Goal: Task Accomplishment & Management: Manage account settings

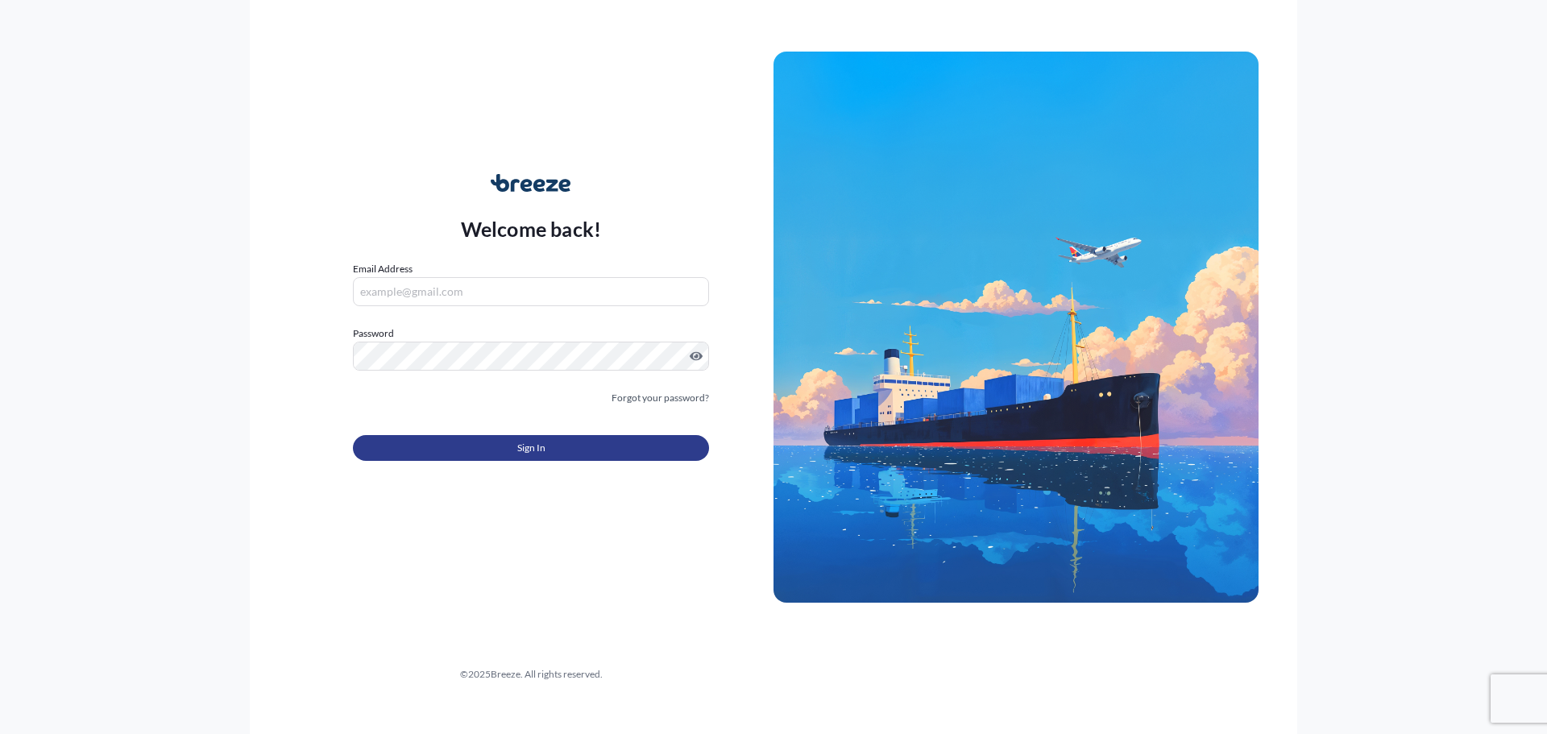
type input "[EMAIL_ADDRESS][DOMAIN_NAME]"
click at [563, 455] on button "Sign In" at bounding box center [531, 448] width 356 height 26
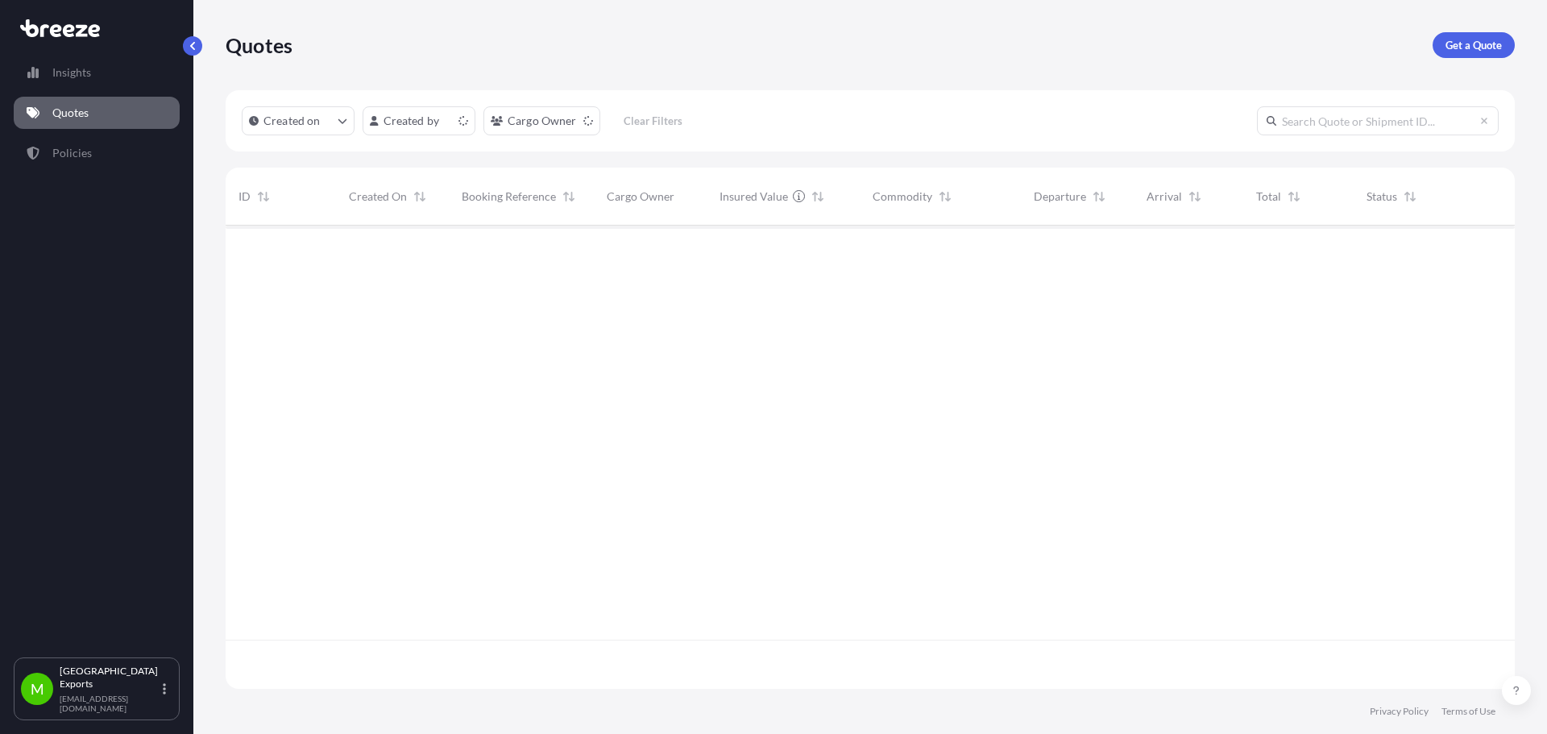
scroll to position [460, 1277]
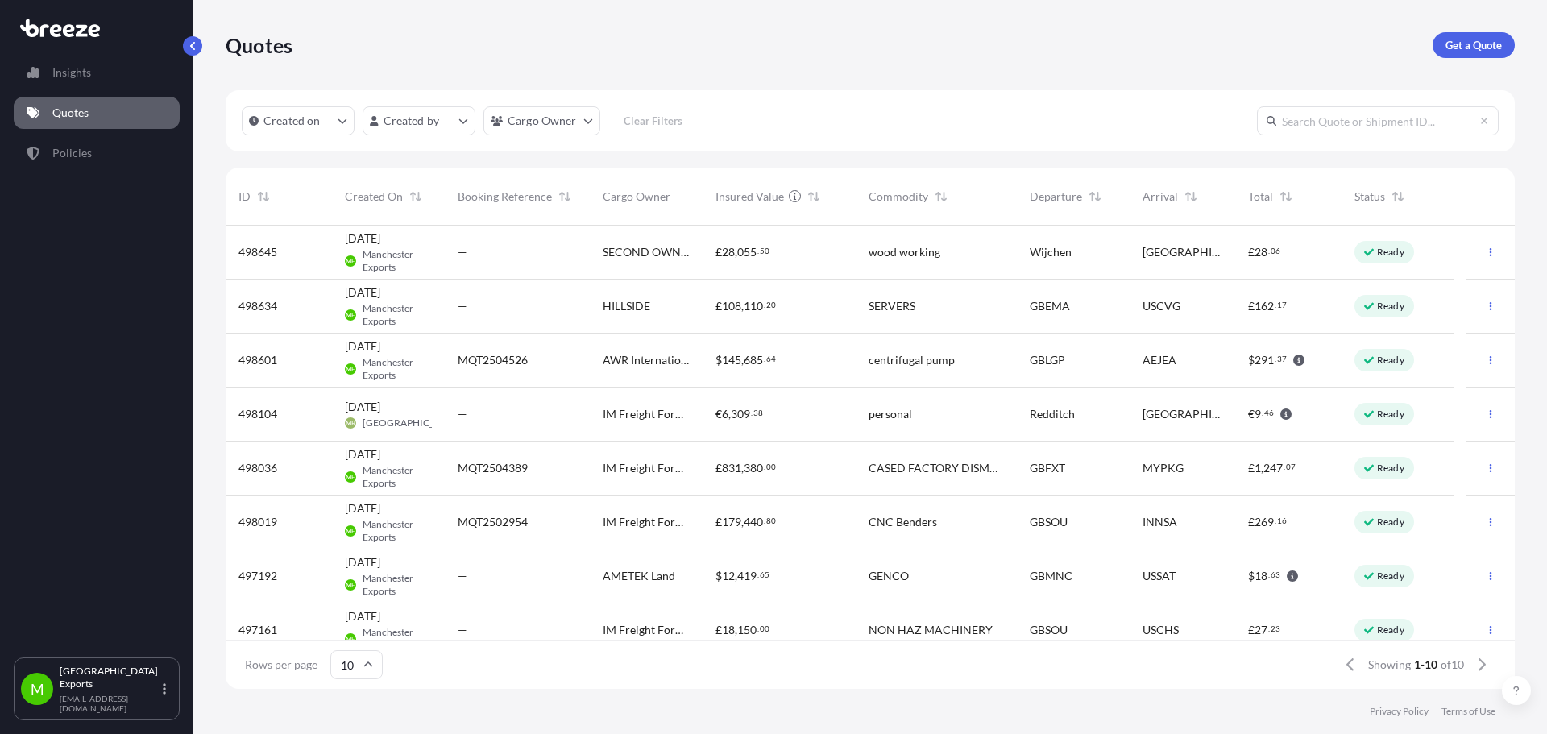
click at [843, 255] on div "£ 28 , 055 . 50" at bounding box center [779, 253] width 153 height 54
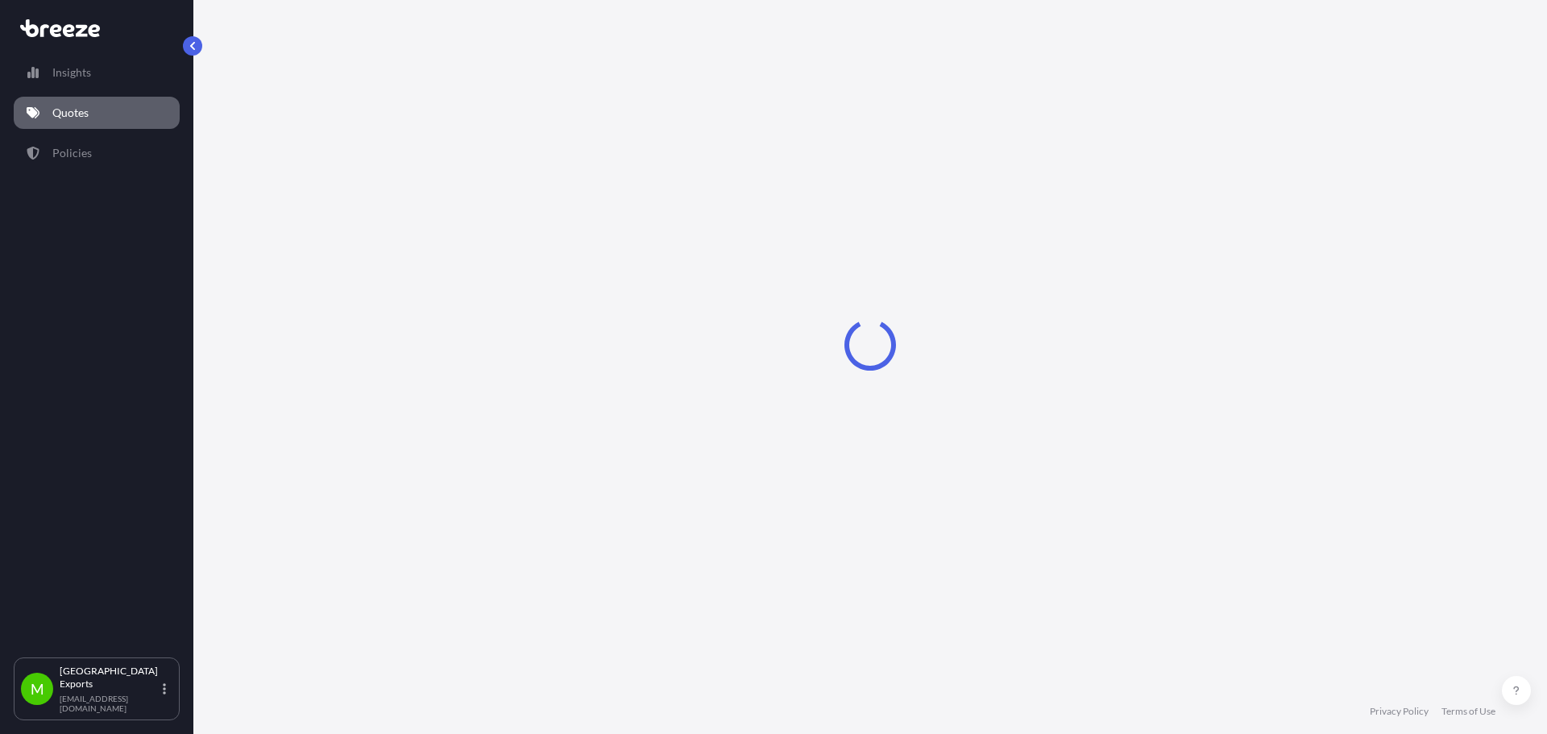
select select "Road"
select select "1"
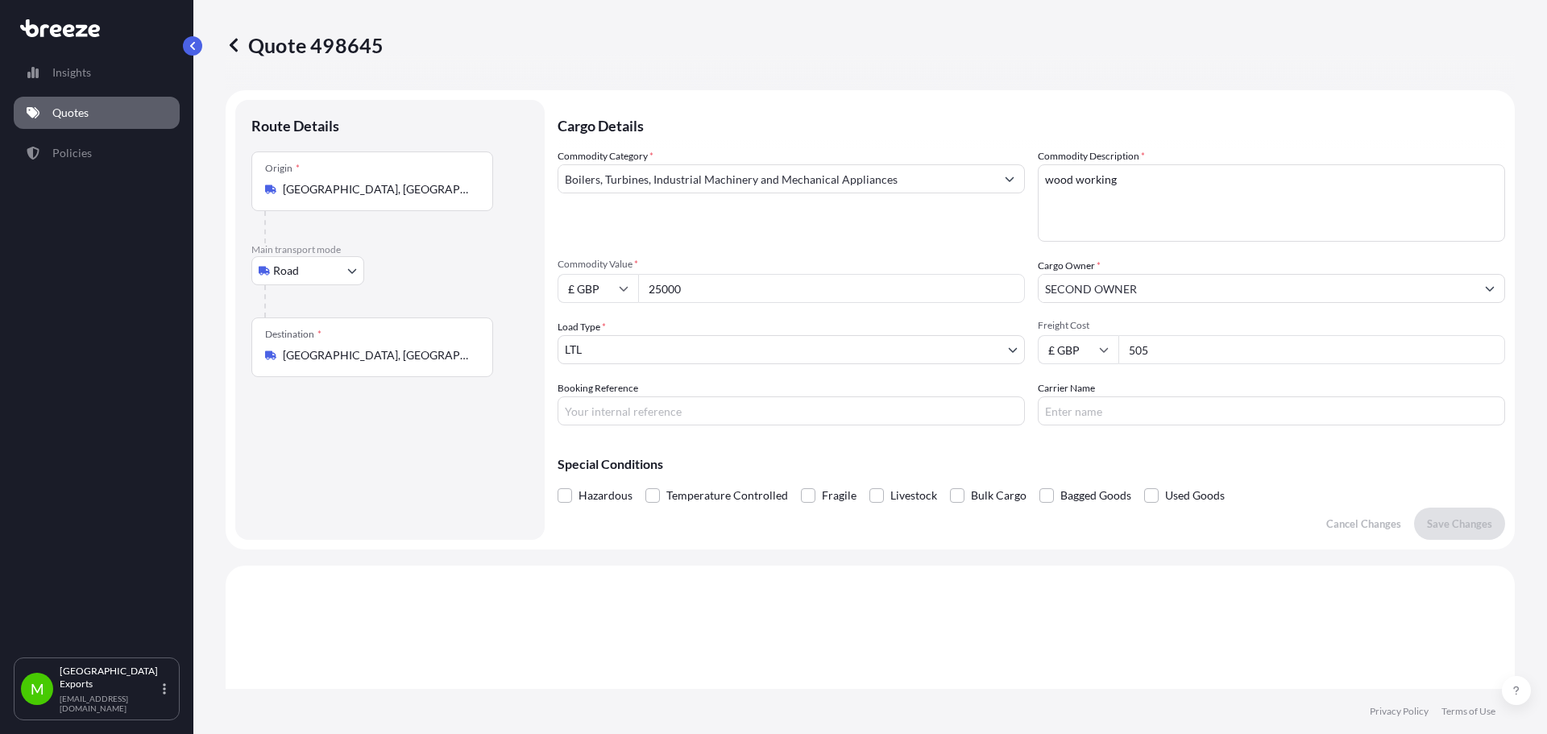
click at [853, 189] on input "Boilers, Turbines, Industrial Machinery and Mechanical Appliances" at bounding box center [777, 178] width 437 height 29
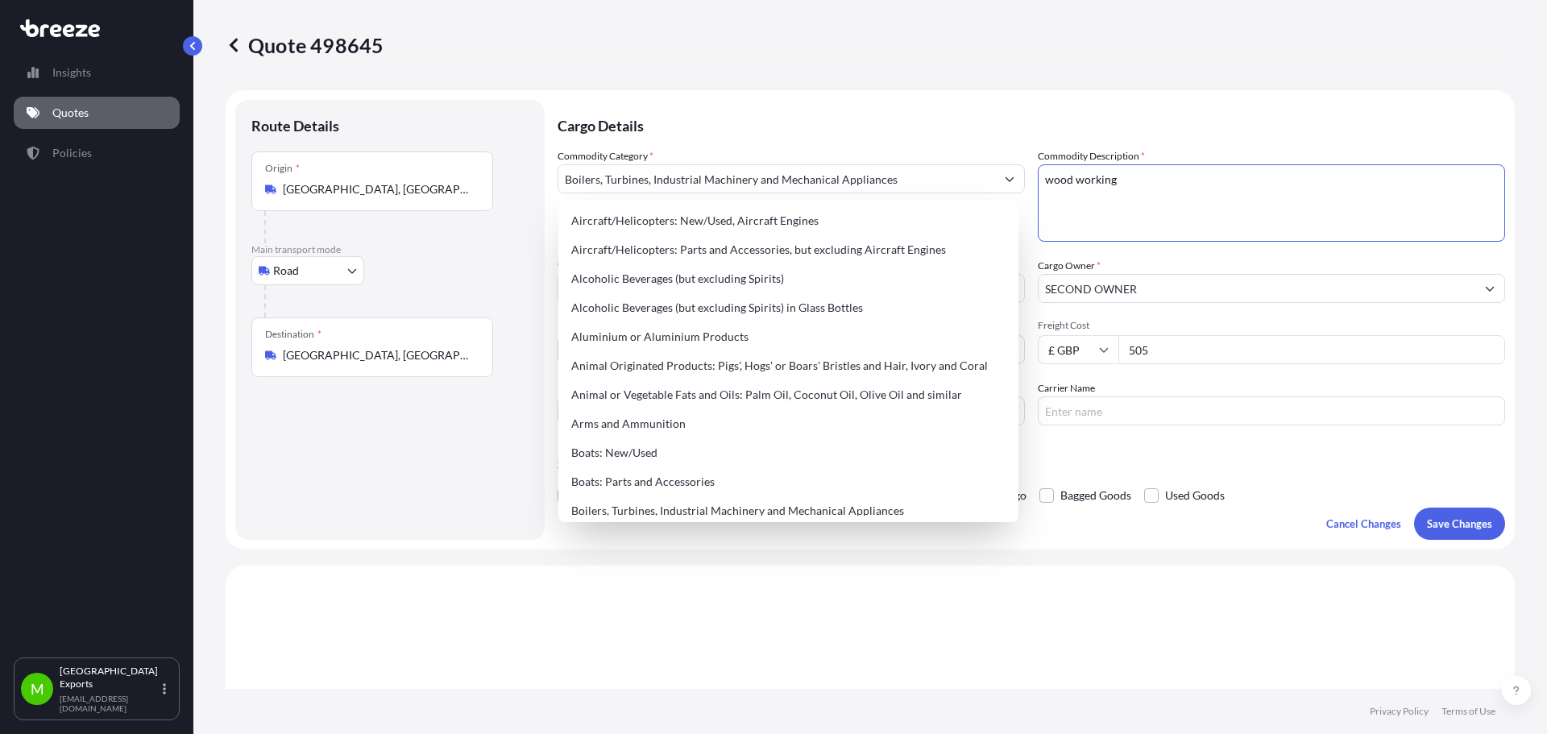
drag, startPoint x: 1215, startPoint y: 196, endPoint x: 992, endPoint y: 172, distance: 224.6
click at [992, 172] on div "Commodity Category * Boilers, Turbines, Industrial Machinery and Mechanical App…" at bounding box center [1032, 286] width 948 height 277
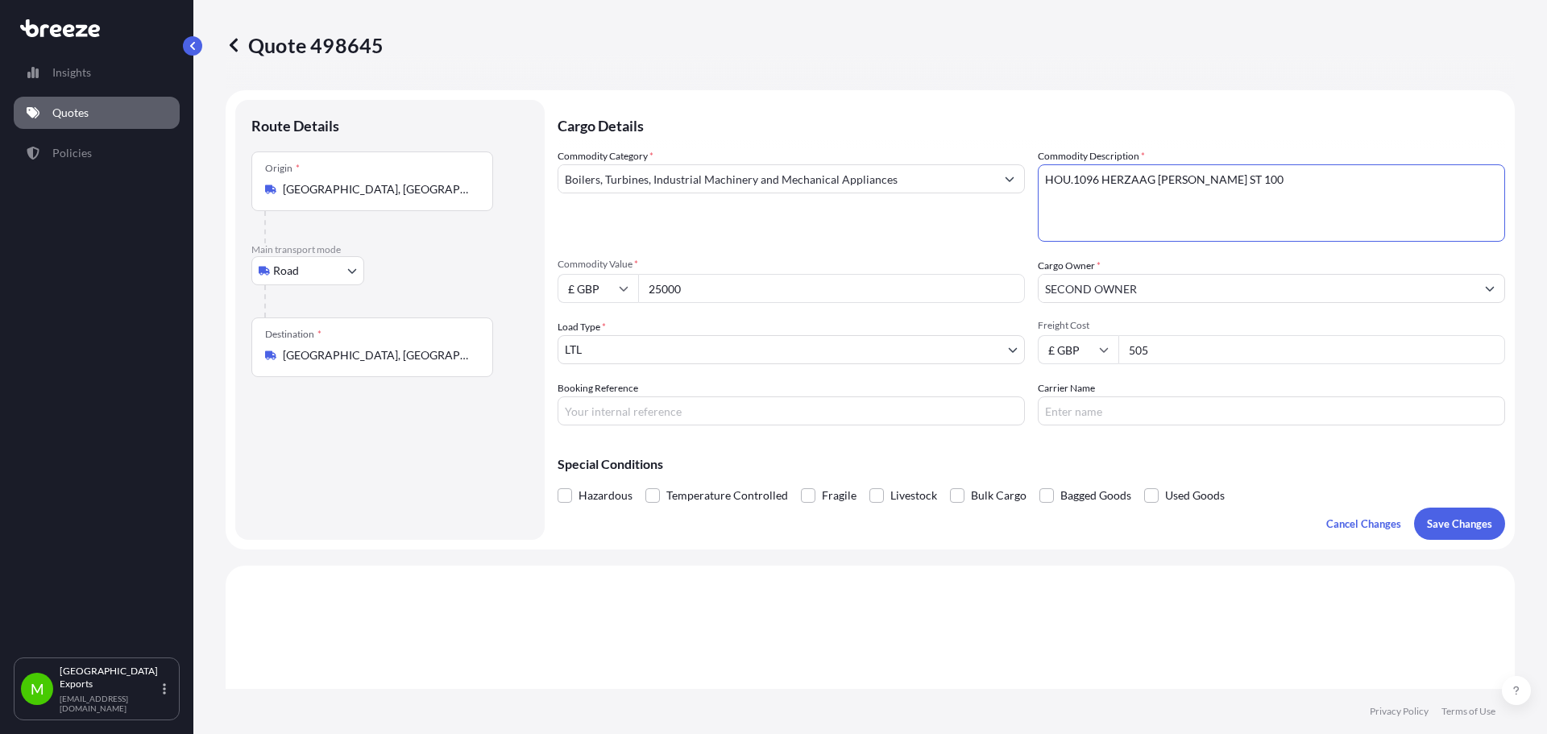
type textarea "HOU.1096 HERZAAG [PERSON_NAME] ST 100"
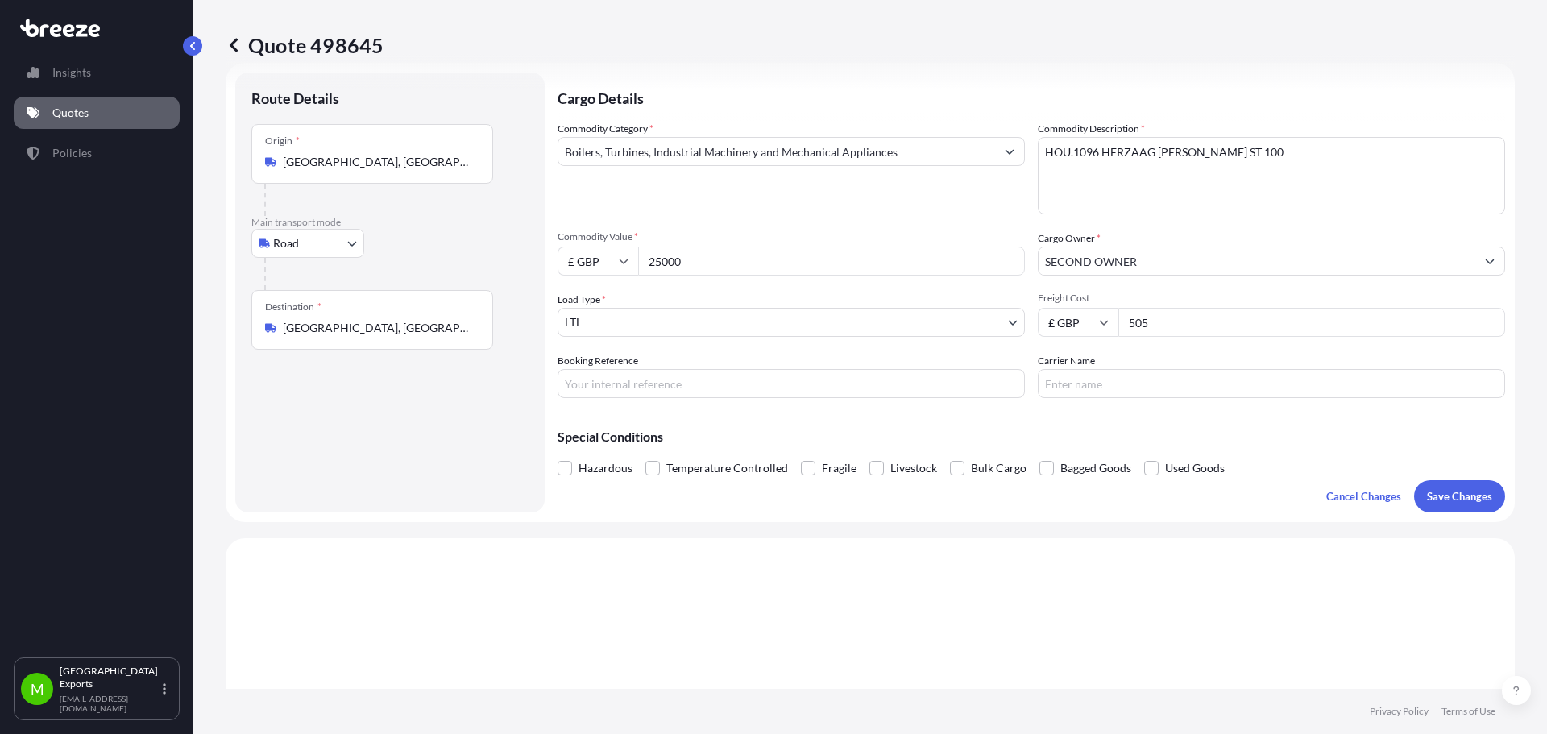
scroll to position [32, 0]
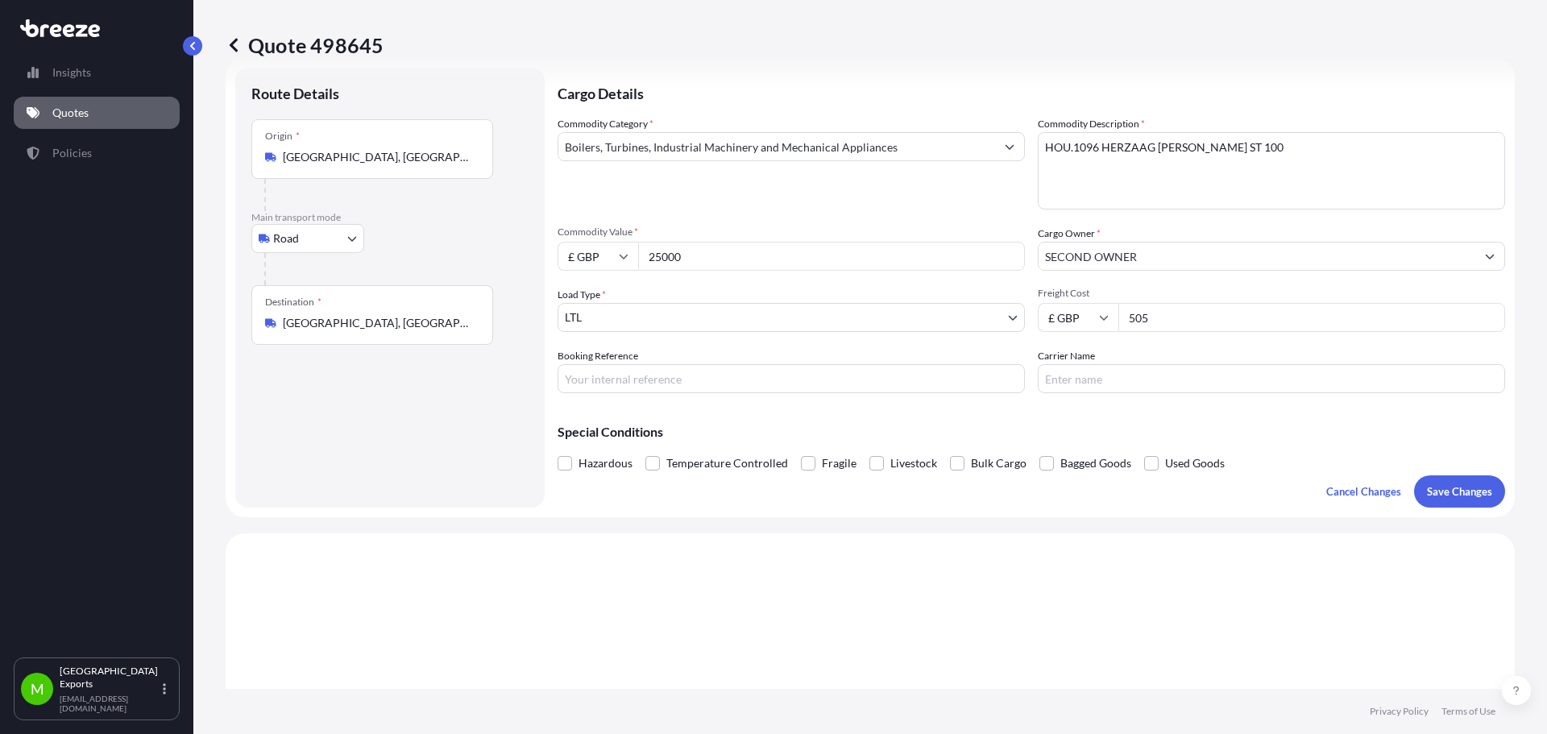
click at [621, 256] on icon at bounding box center [624, 257] width 9 height 5
click at [606, 305] on div "€ EUR" at bounding box center [598, 300] width 68 height 31
type input "€ EUR"
drag, startPoint x: 712, startPoint y: 254, endPoint x: 500, endPoint y: 231, distance: 212.4
click at [502, 231] on form "Route Details Place of loading Road Road Rail Origin * [GEOGRAPHIC_DATA], [GEOG…" at bounding box center [871, 287] width 1290 height 459
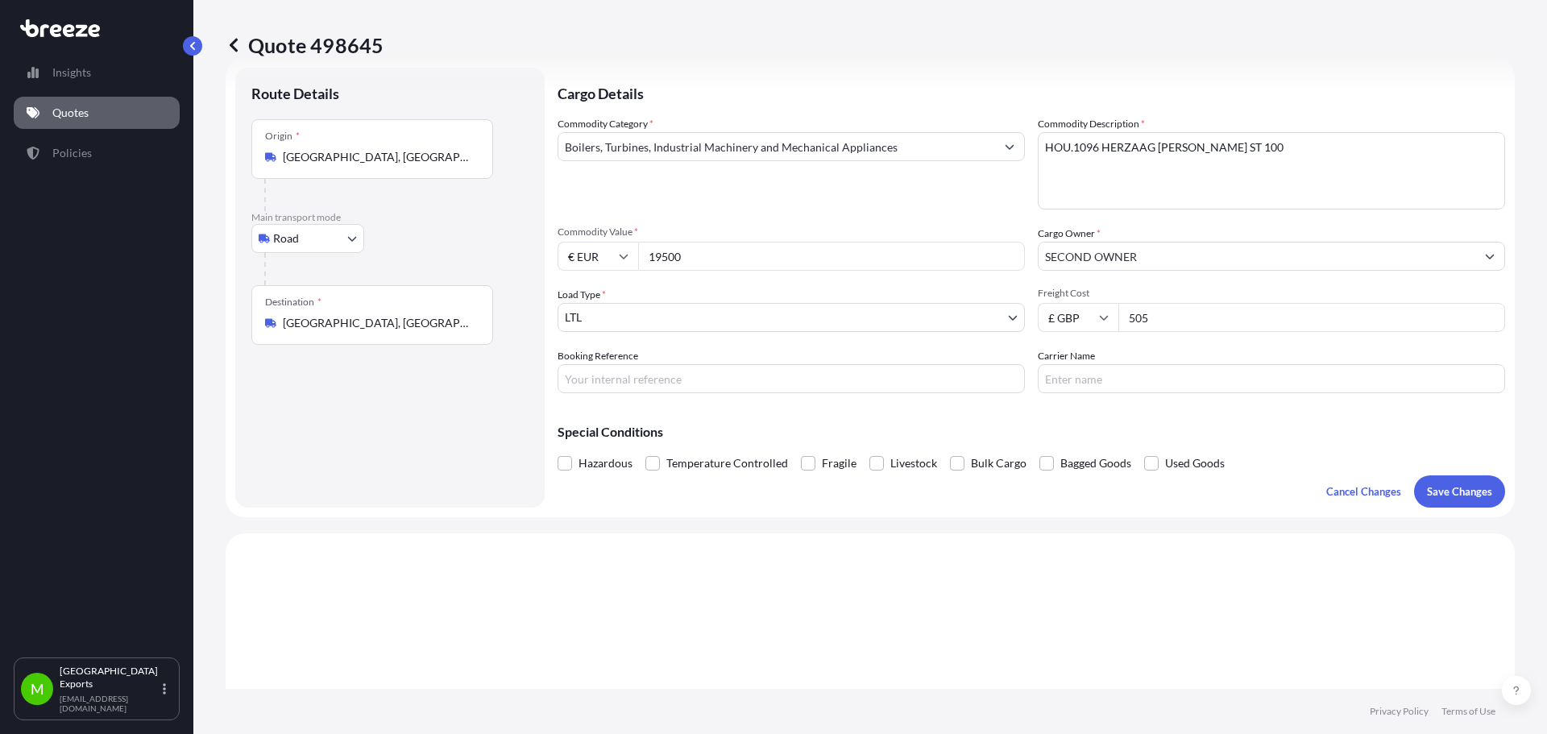
type input "19500"
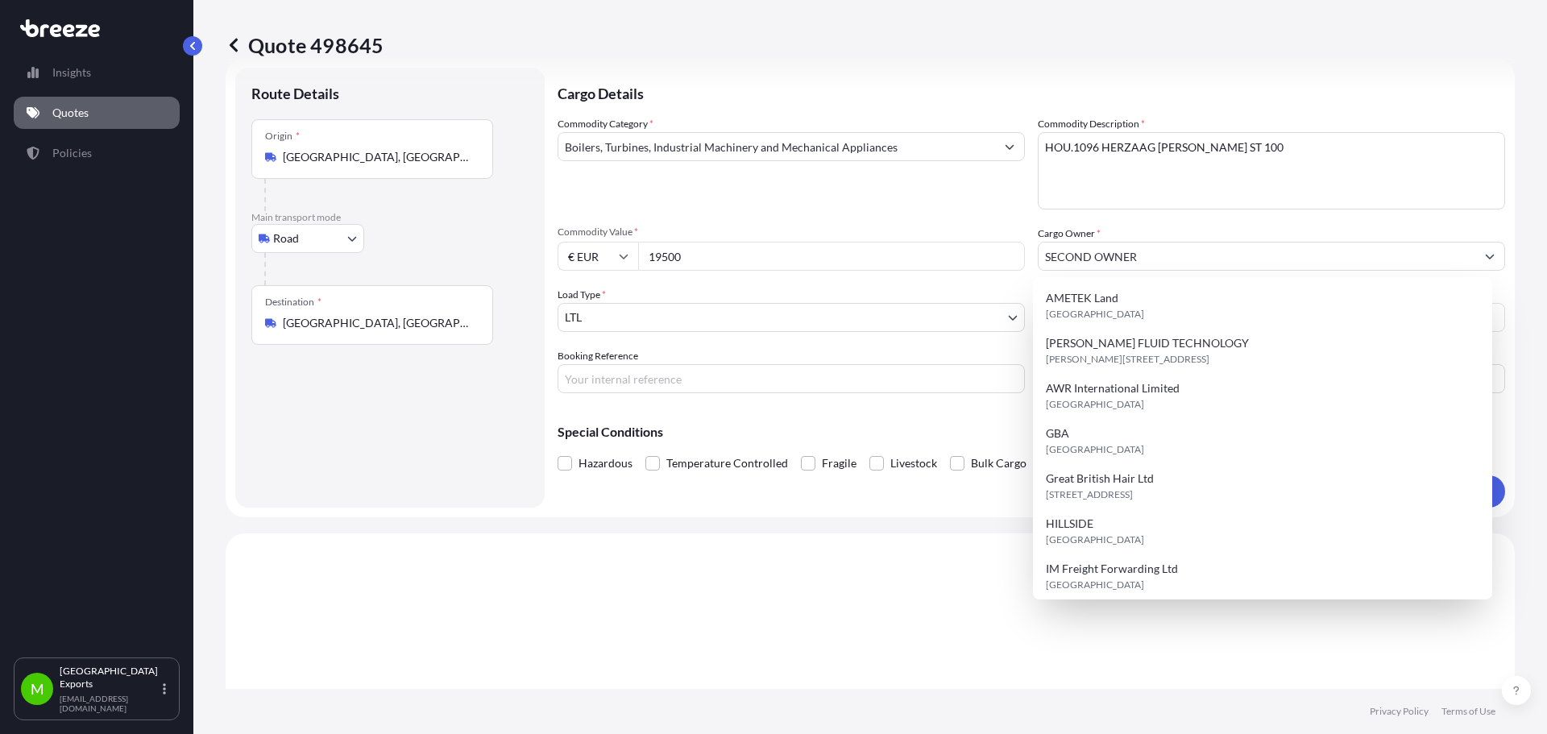
click at [947, 196] on div "Commodity Category * Boilers, Turbines, Industrial Machinery and Mechanical App…" at bounding box center [791, 162] width 467 height 93
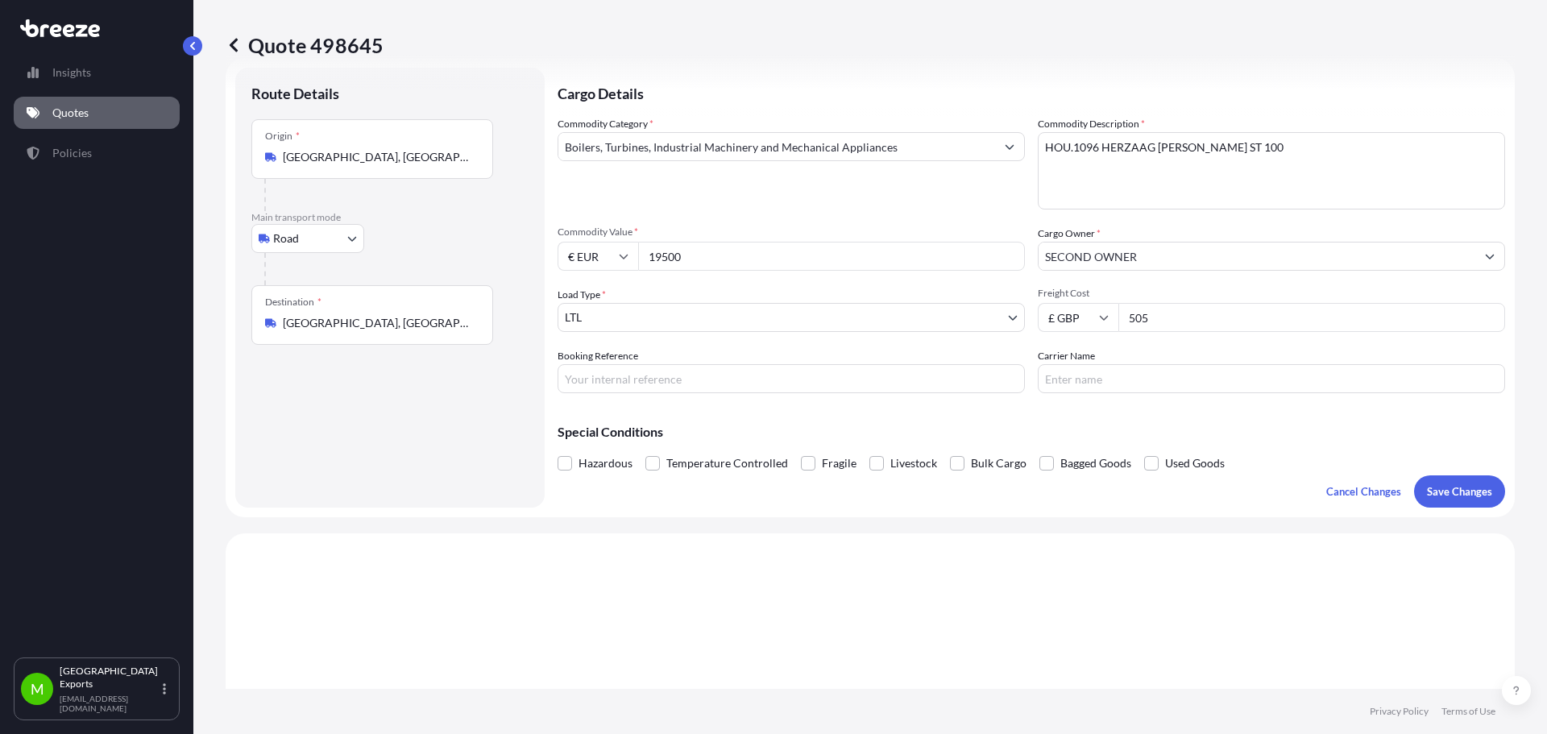
drag, startPoint x: 1248, startPoint y: 309, endPoint x: 1066, endPoint y: 284, distance: 183.1
click at [1066, 284] on div "Commodity Category * Boilers, Turbines, Industrial Machinery and Mechanical App…" at bounding box center [1032, 254] width 948 height 277
type input "680"
click at [874, 377] on input "Booking Reference" at bounding box center [791, 378] width 467 height 29
type input "MRI2502218"
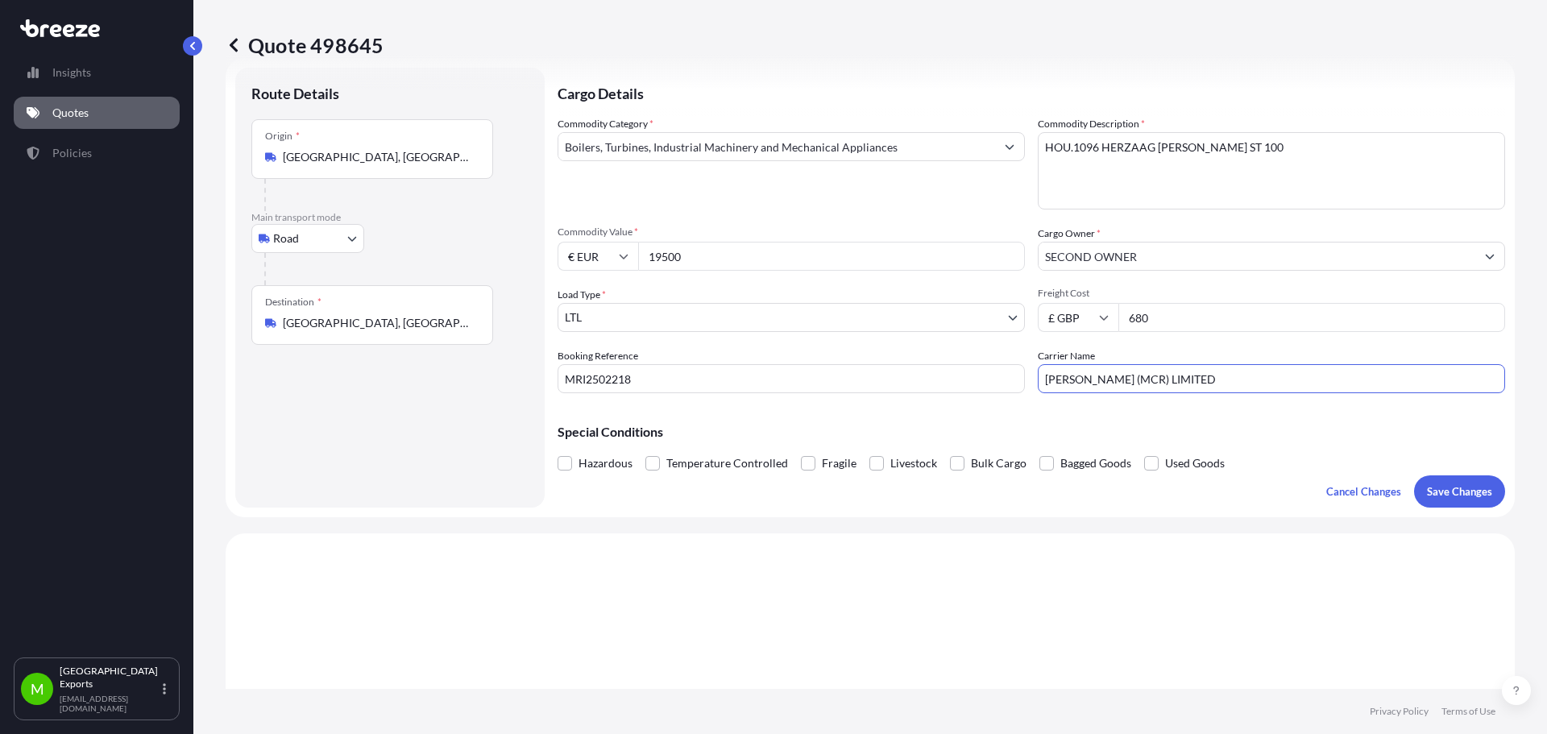
type input "[PERSON_NAME] (MCR) LIMITED"
click at [1442, 500] on button "Save Changes" at bounding box center [1459, 492] width 91 height 32
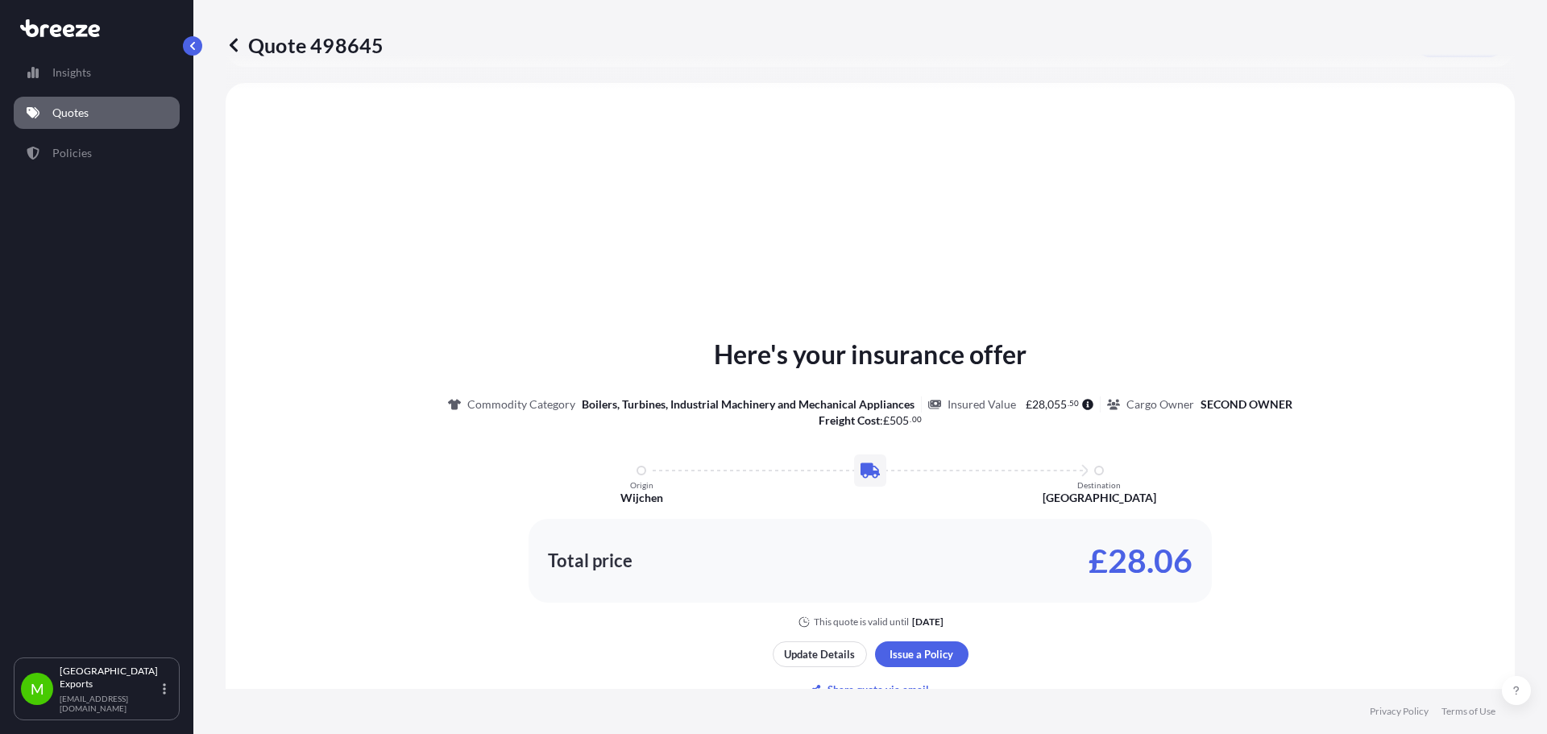
scroll to position [485, 0]
select select "Road"
select select "1"
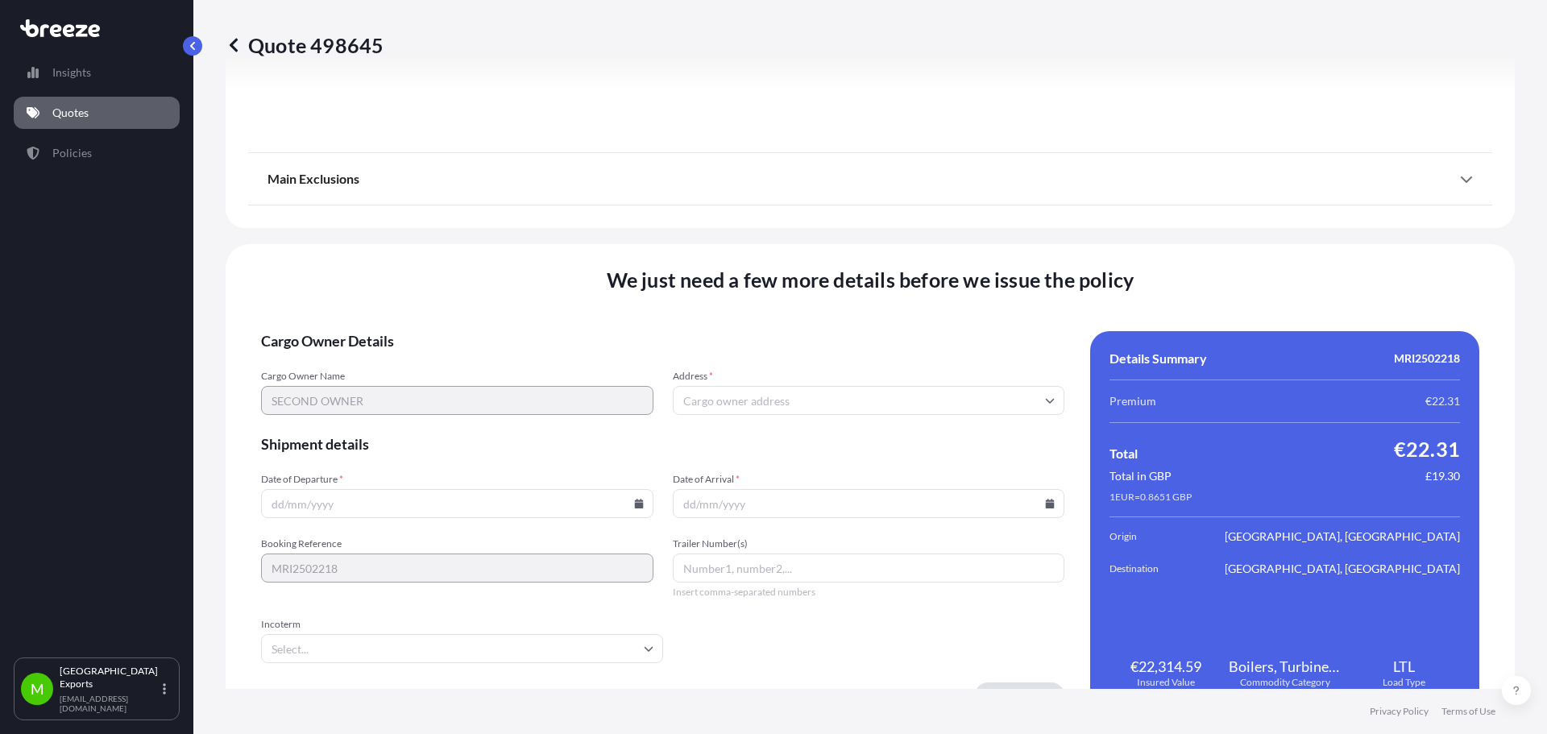
scroll to position [1824, 0]
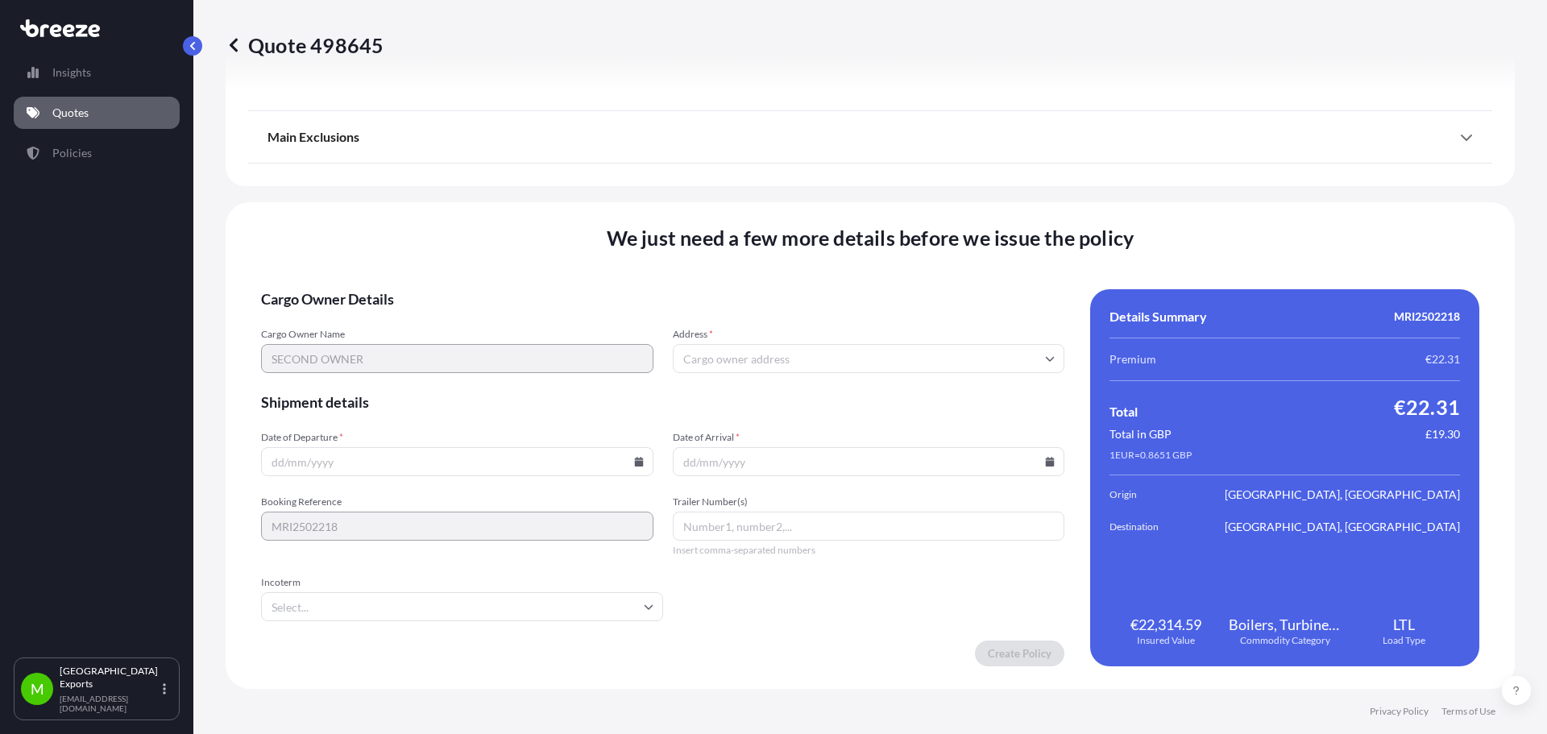
click at [833, 354] on input "Address *" at bounding box center [869, 358] width 392 height 29
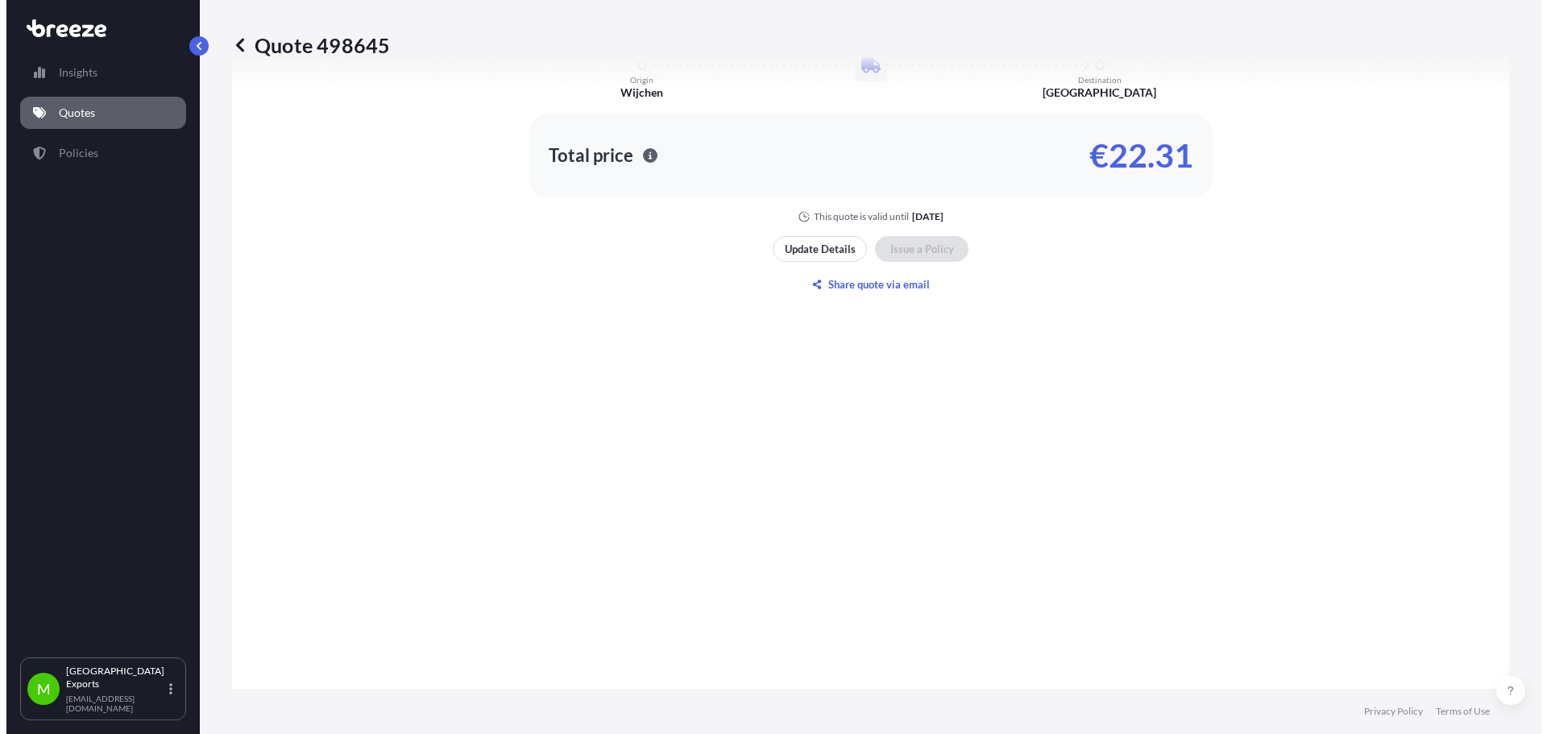
scroll to position [937, 0]
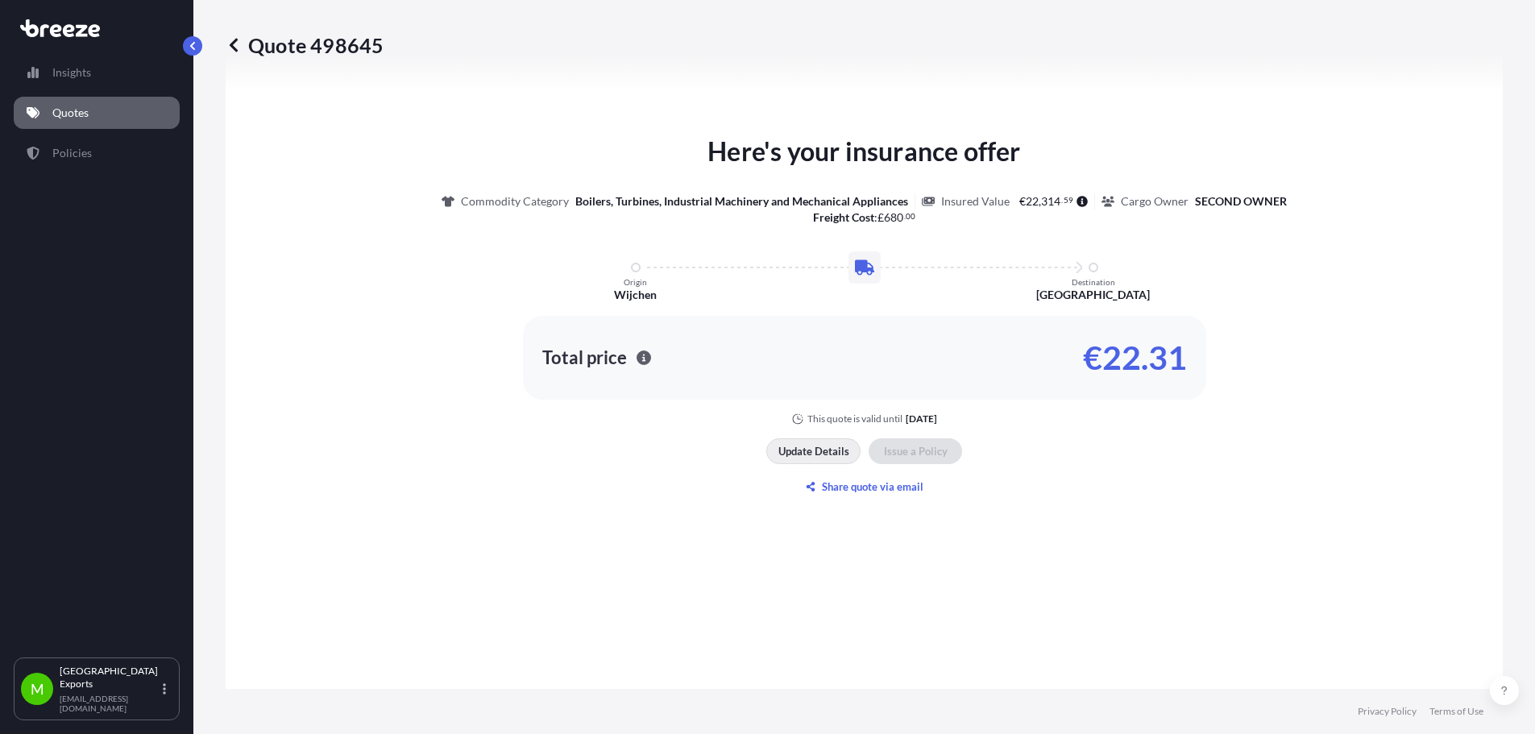
click at [790, 441] on button "Update Details" at bounding box center [813, 451] width 94 height 26
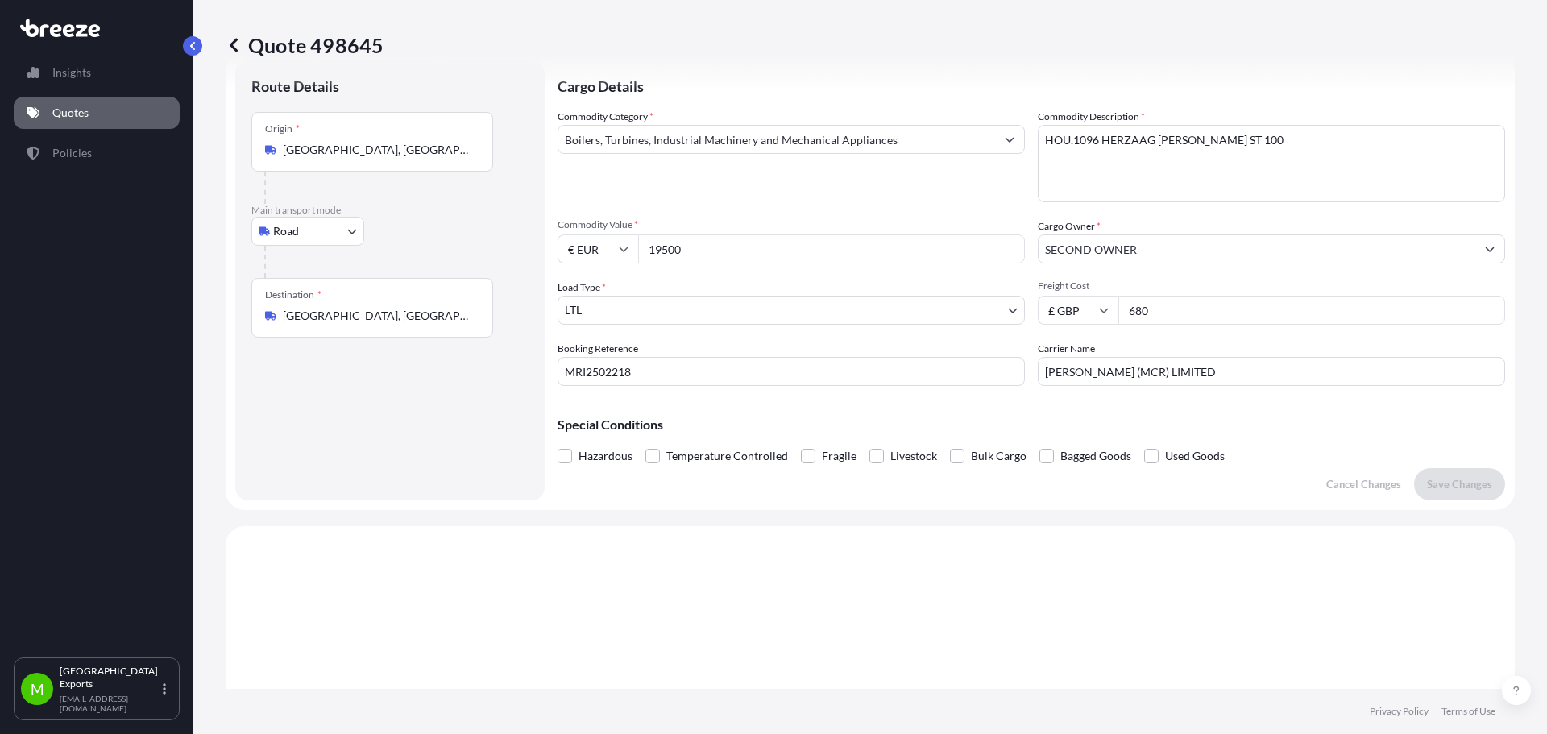
scroll to position [26, 0]
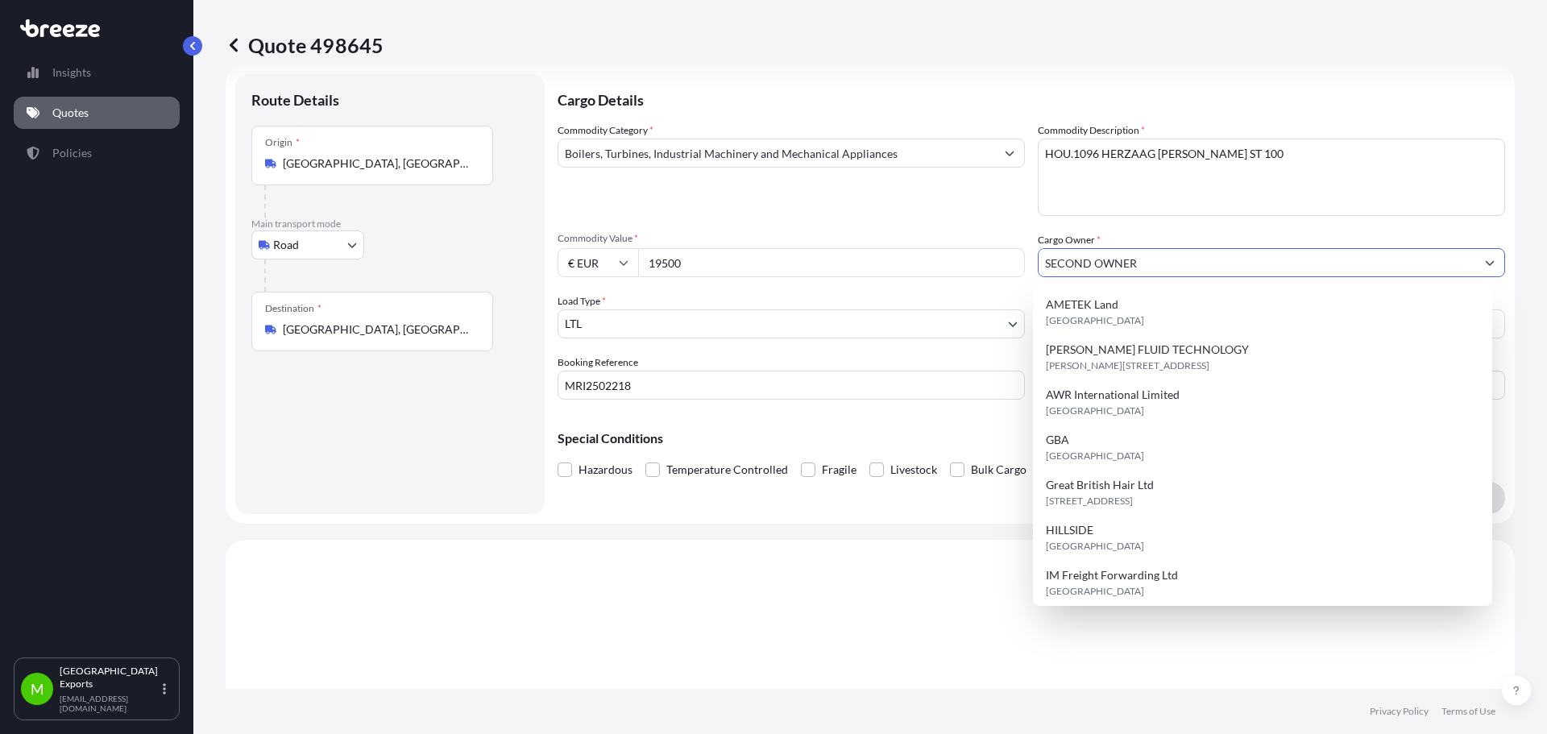
click at [1165, 265] on input "SECOND OWNER" at bounding box center [1257, 262] width 437 height 29
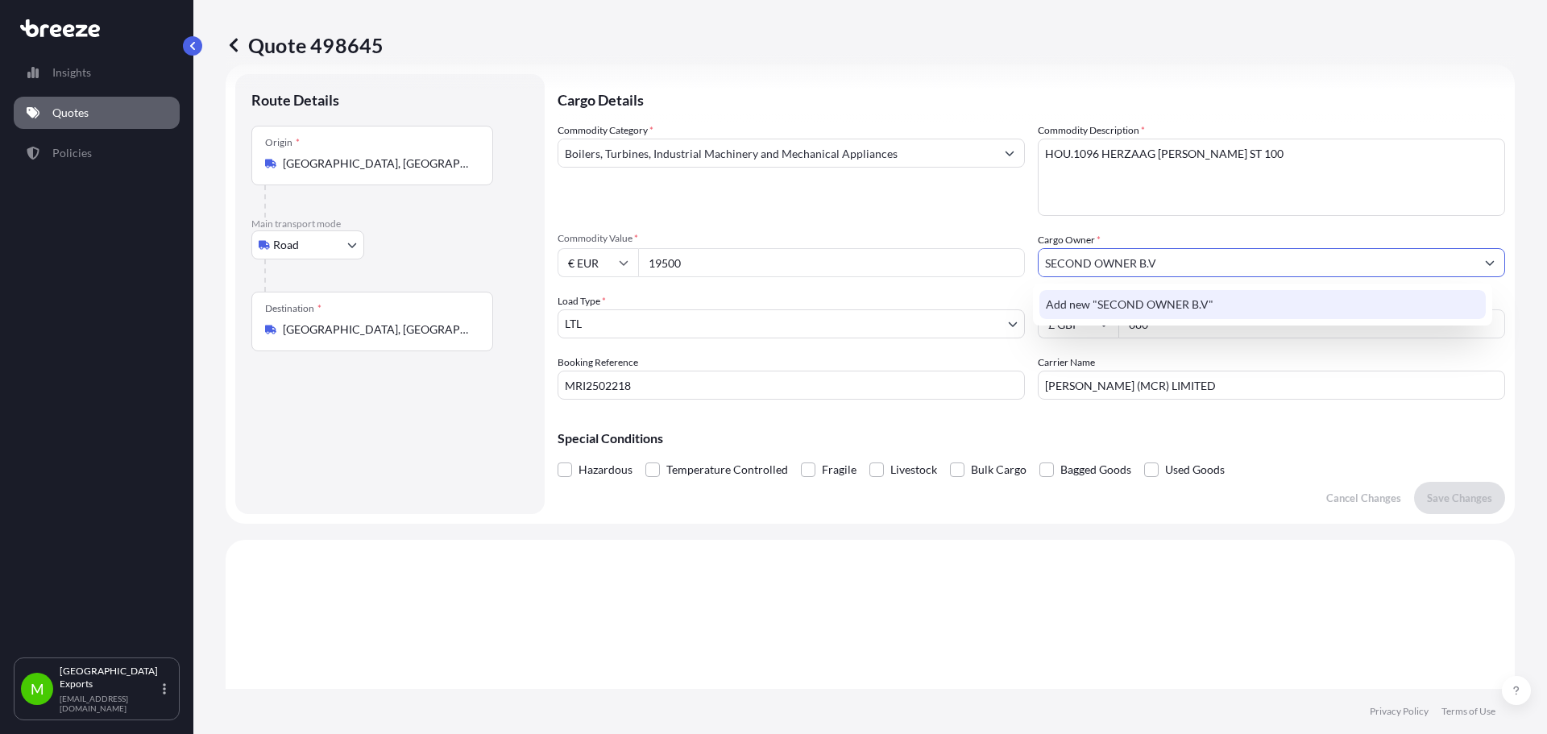
click at [1273, 309] on div "Add new "SECOND OWNER B.V"" at bounding box center [1263, 304] width 447 height 29
click at [1311, 307] on div "Add new "SECOND OWNER B.V."" at bounding box center [1263, 304] width 447 height 29
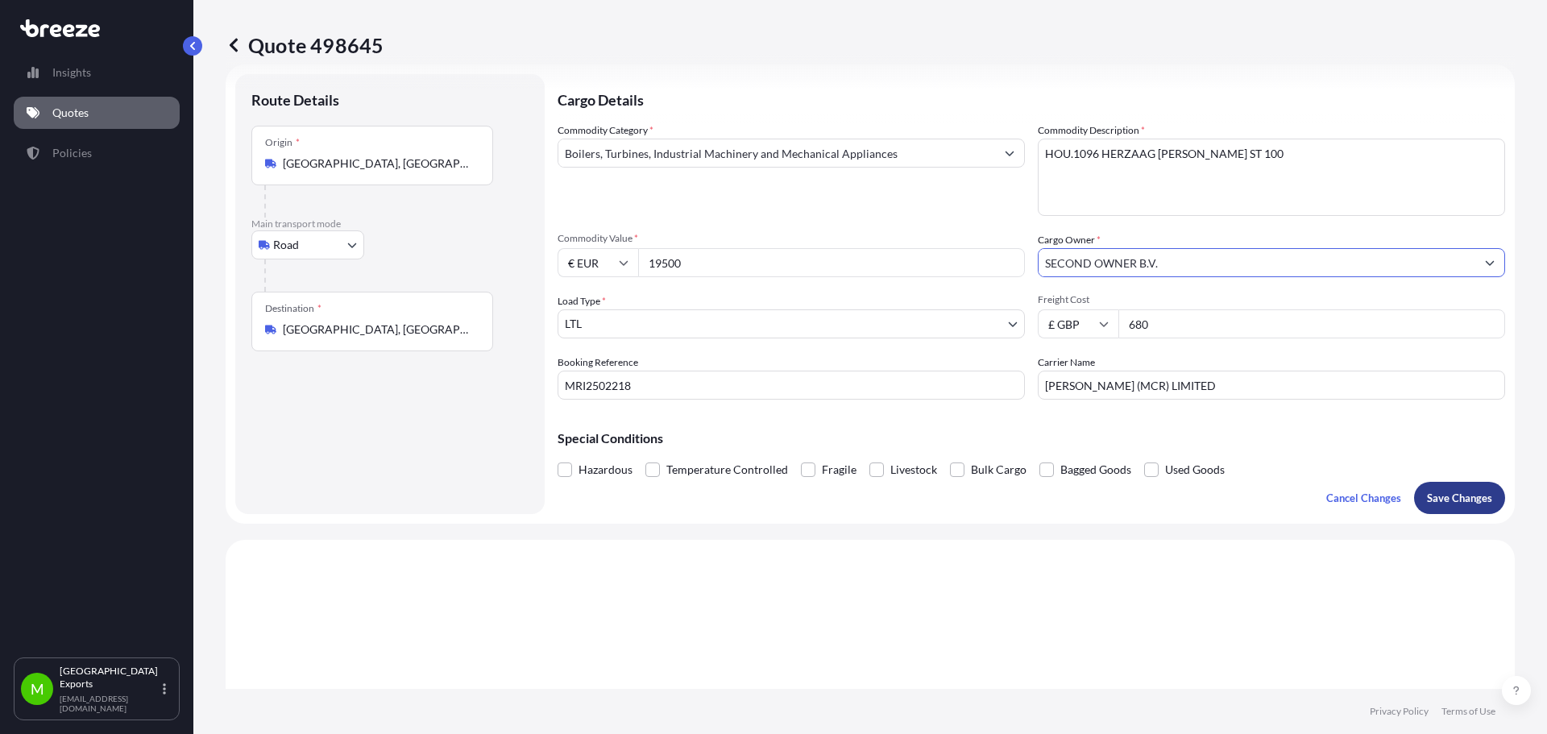
type input "SECOND OWNER B.V."
click at [1474, 496] on p "Save Changes" at bounding box center [1459, 498] width 65 height 16
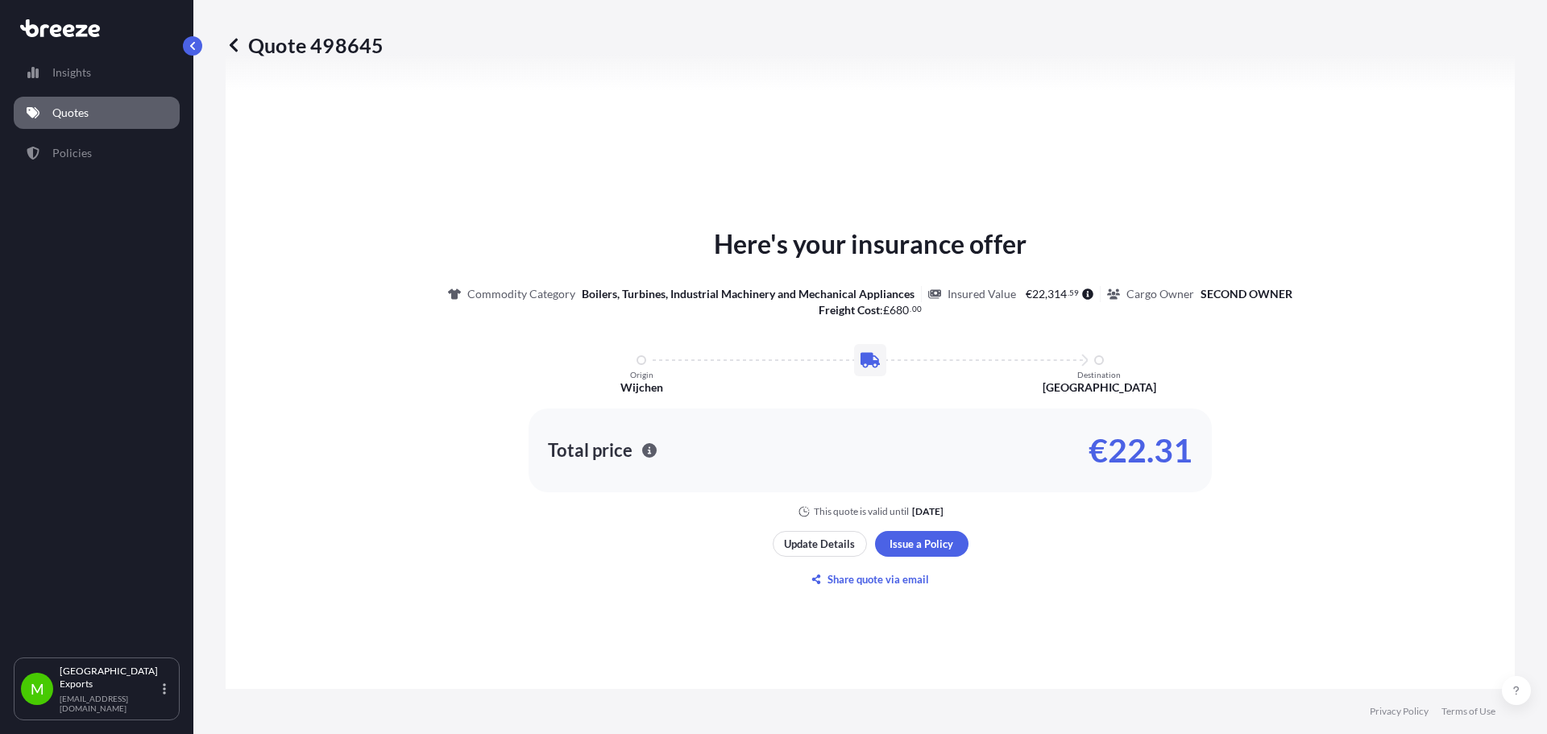
select select "Road"
select select "1"
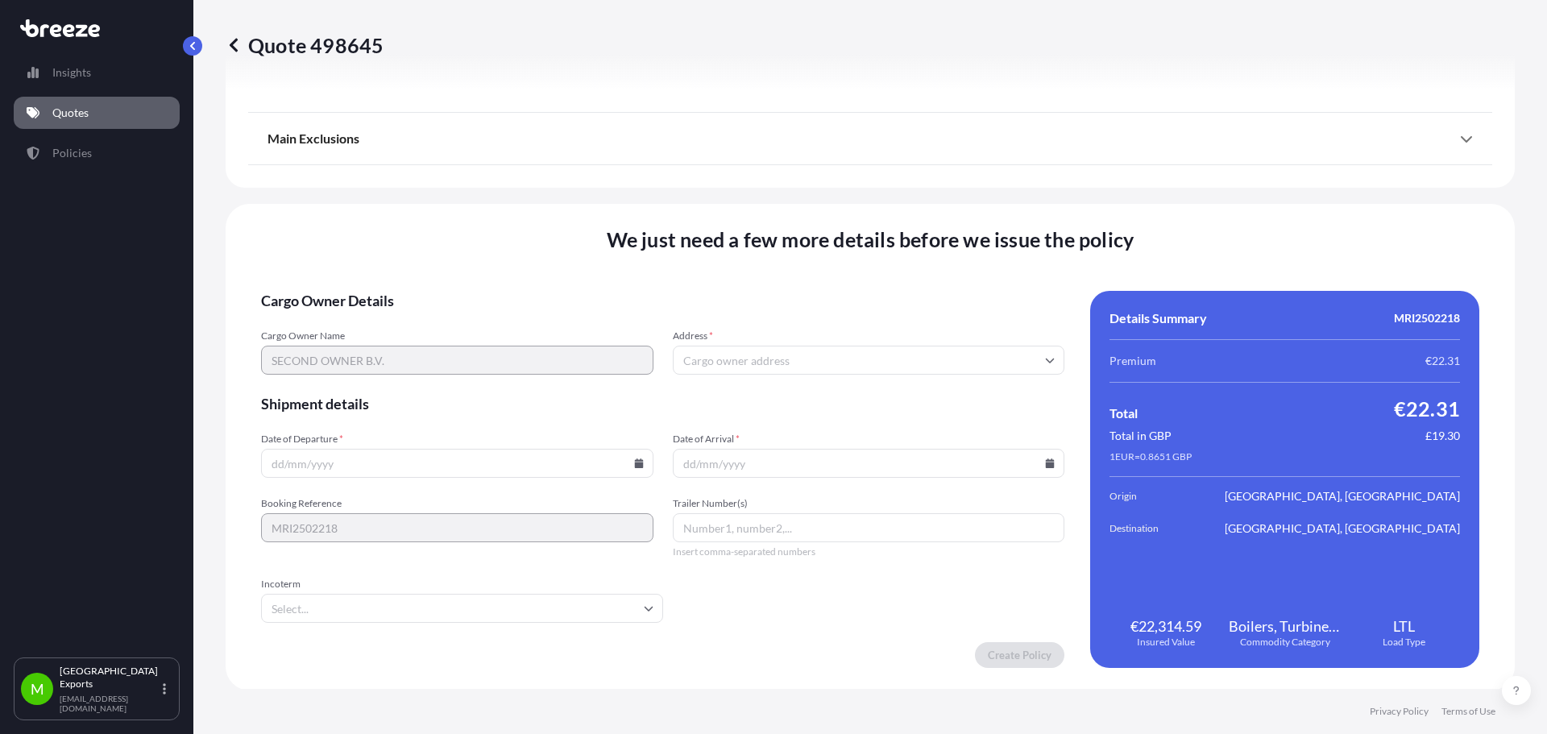
scroll to position [1824, 0]
click at [717, 367] on input "Address *" at bounding box center [869, 358] width 392 height 29
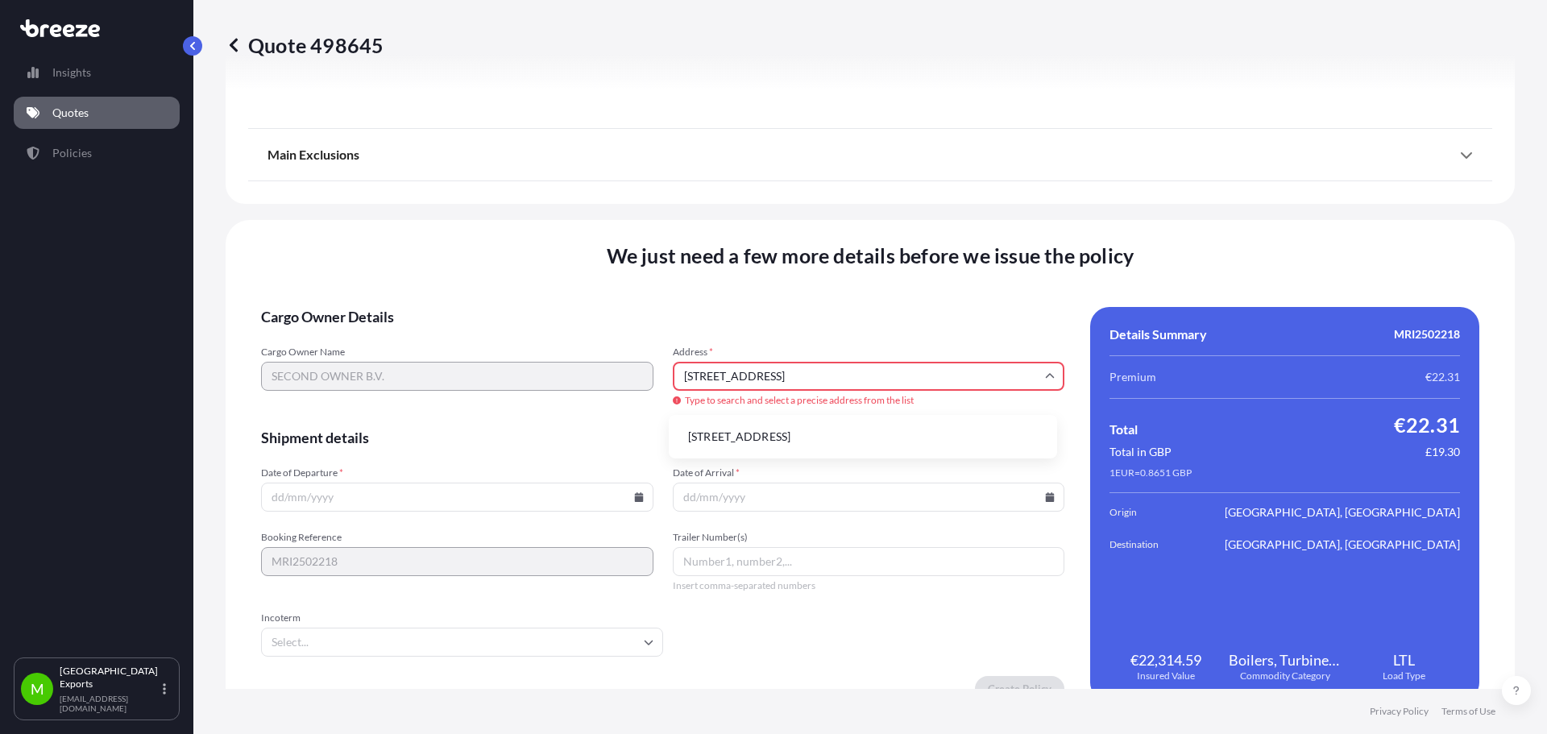
click at [873, 436] on li "[STREET_ADDRESS]" at bounding box center [863, 437] width 376 height 31
type input "[STREET_ADDRESS]"
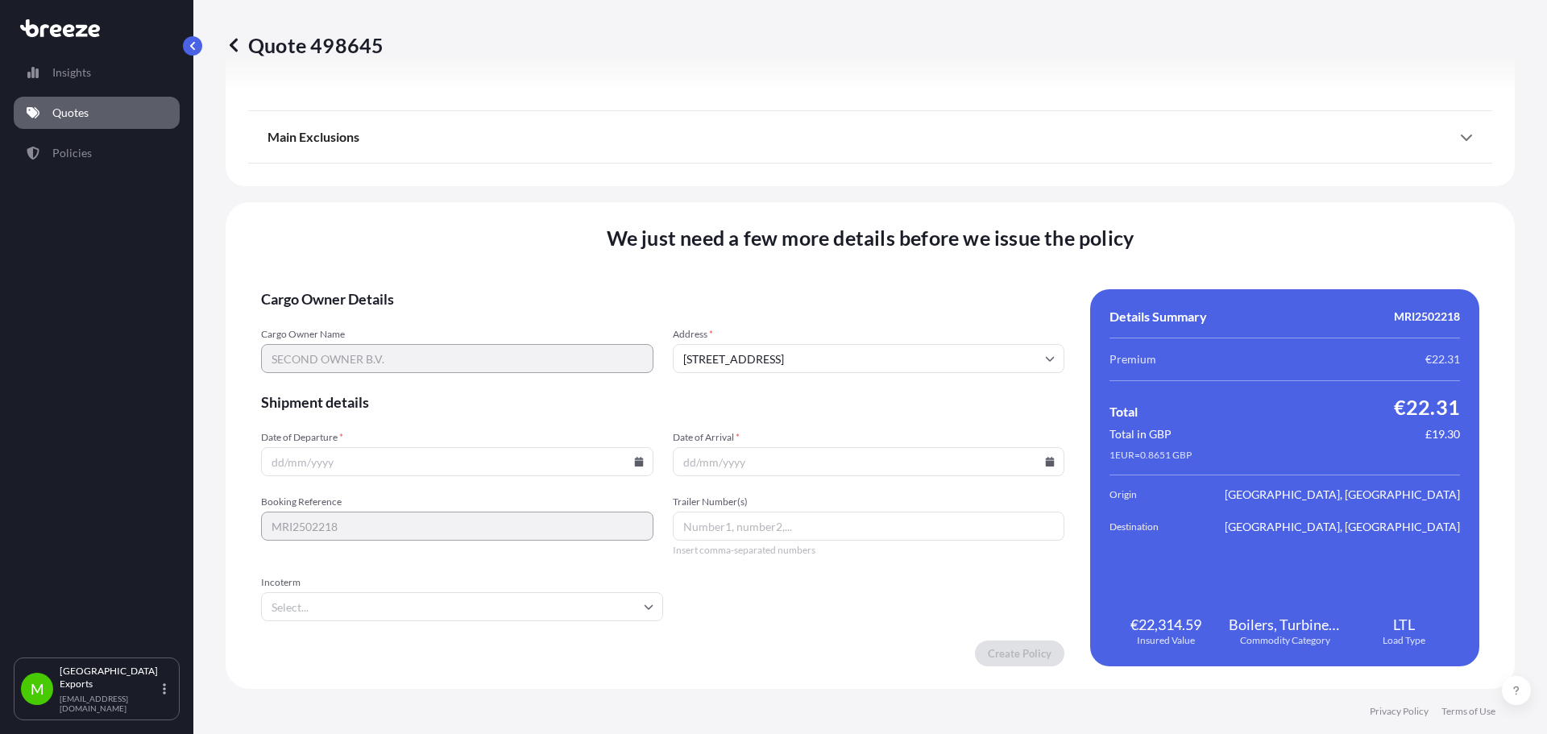
click at [376, 464] on input "Date of Departure *" at bounding box center [457, 461] width 392 height 29
type input "[DATE]"
click at [571, 611] on input "Incoterm" at bounding box center [462, 606] width 402 height 29
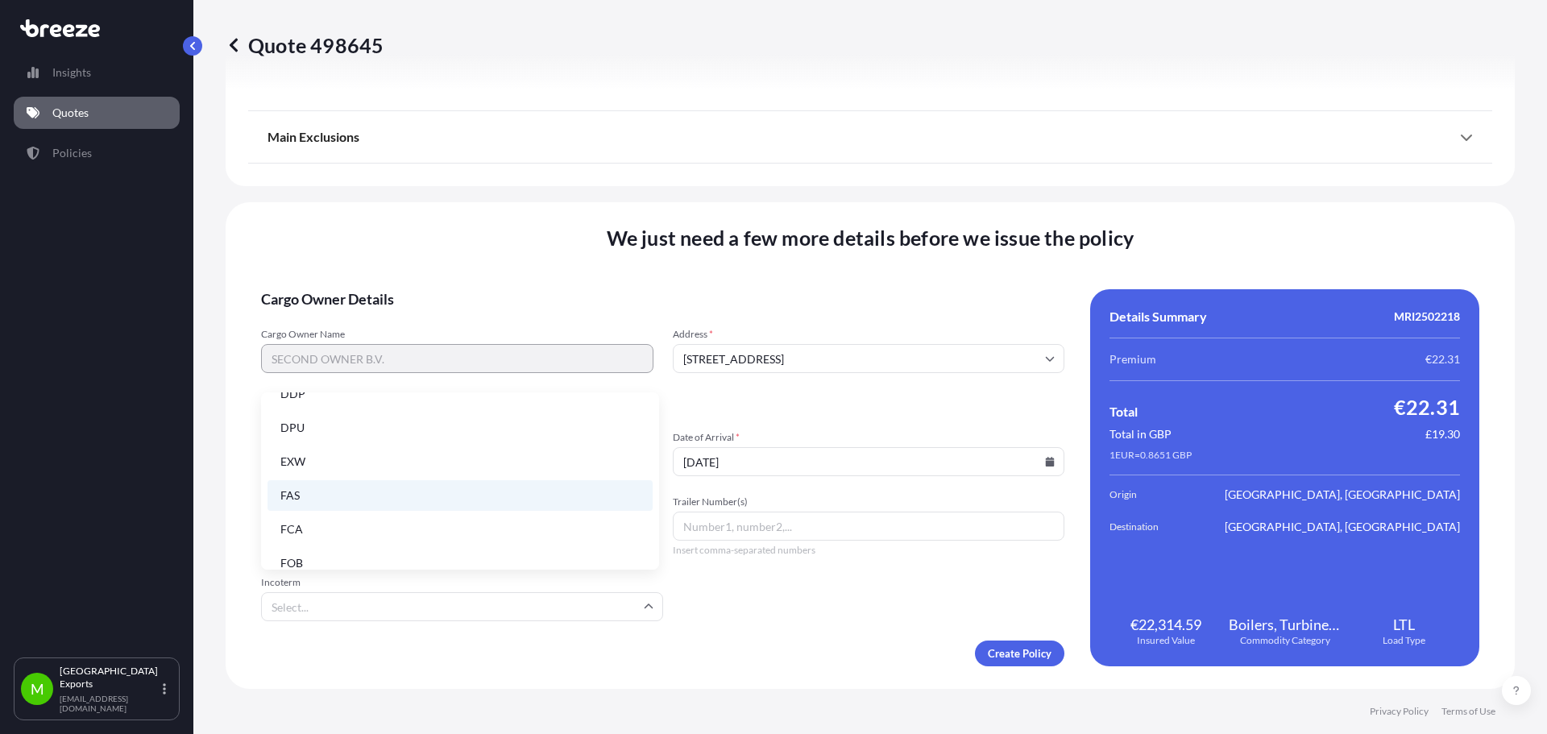
scroll to position [205, 0]
click at [345, 441] on li "EXW" at bounding box center [460, 446] width 385 height 31
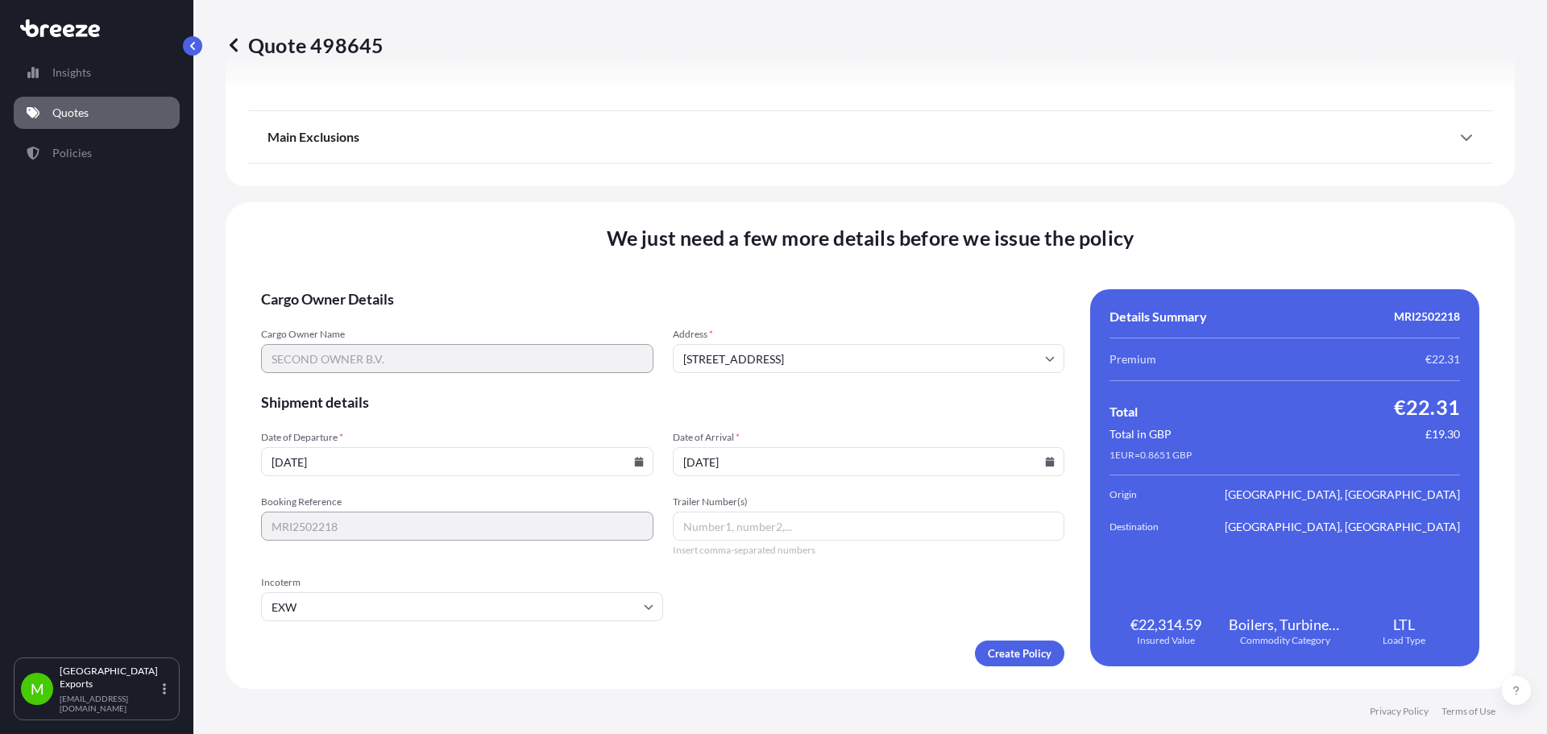
click at [722, 519] on input "Trailer Number(s)" at bounding box center [869, 526] width 392 height 29
type input "10BGL8"
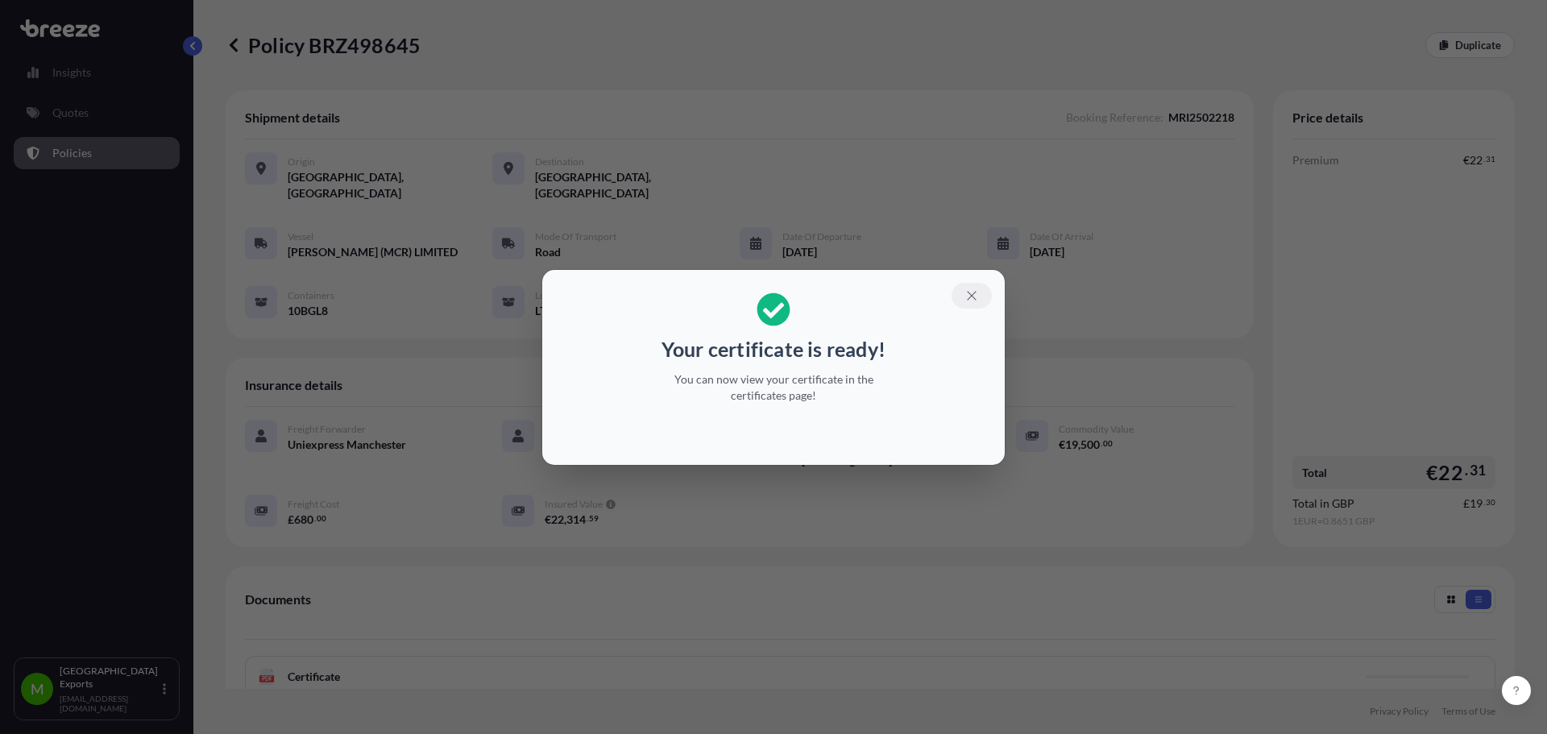
click at [978, 294] on icon "button" at bounding box center [972, 296] width 15 height 15
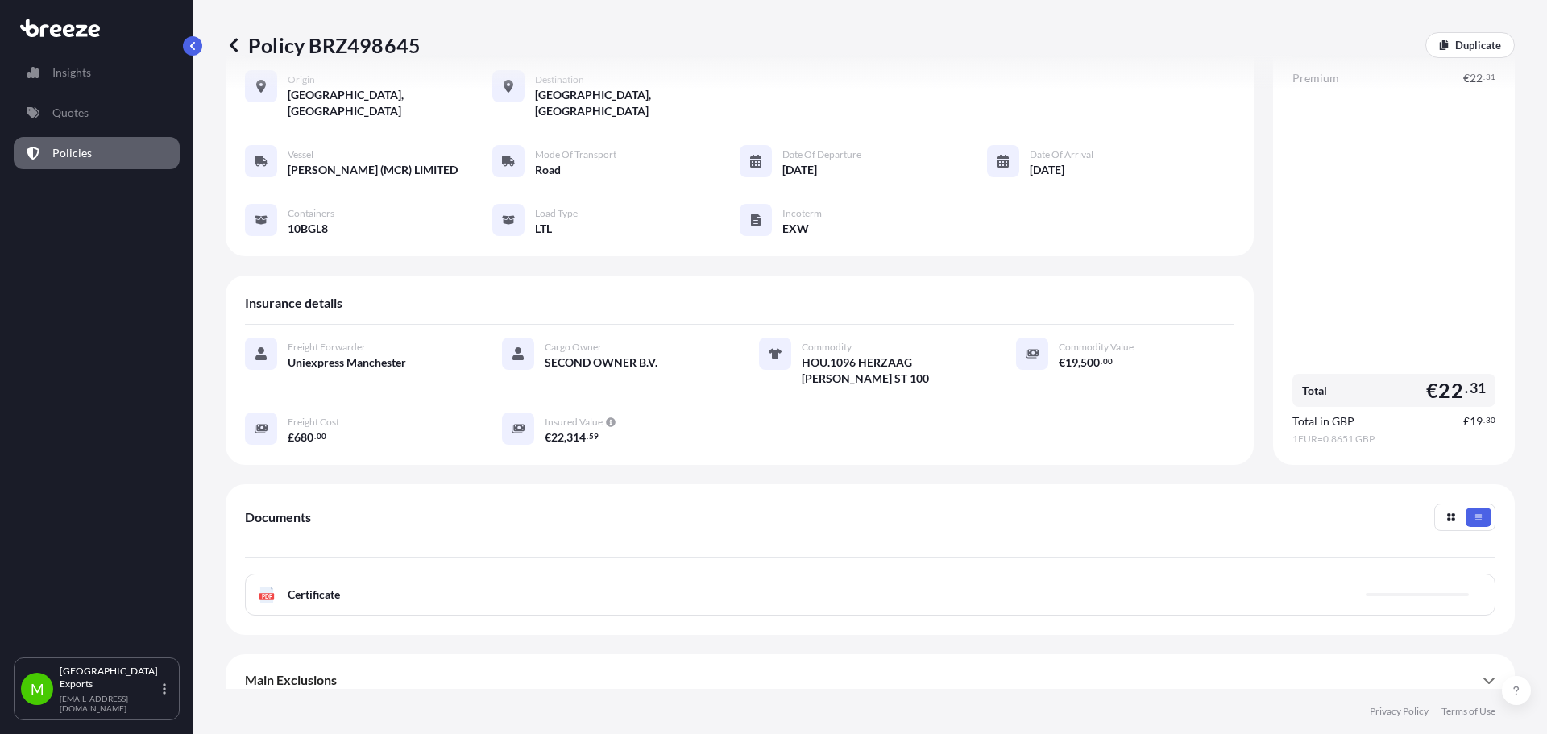
scroll to position [83, 0]
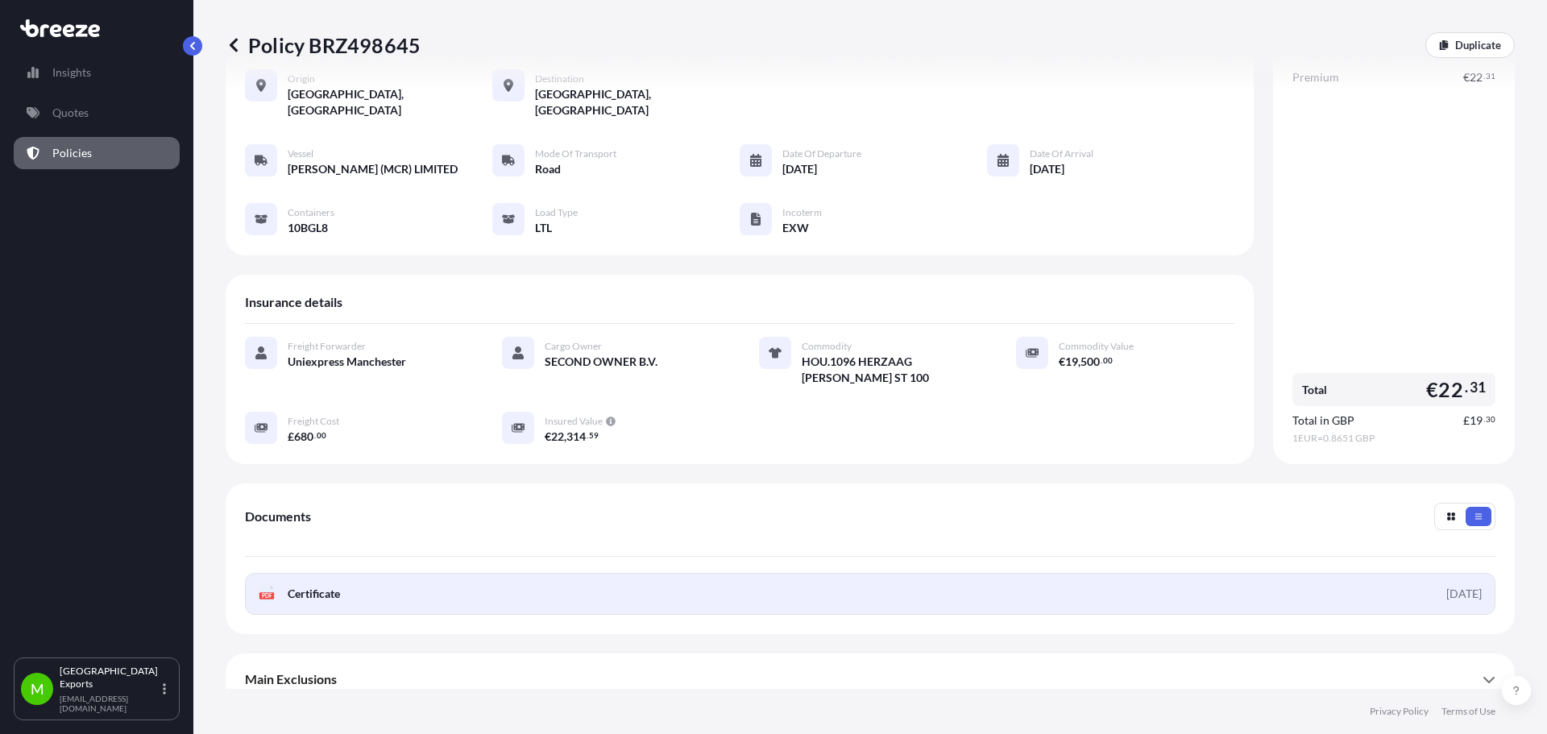
click at [1176, 573] on link "PDF Certificate [DATE]" at bounding box center [870, 594] width 1251 height 42
